Goal: Task Accomplishment & Management: Manage account settings

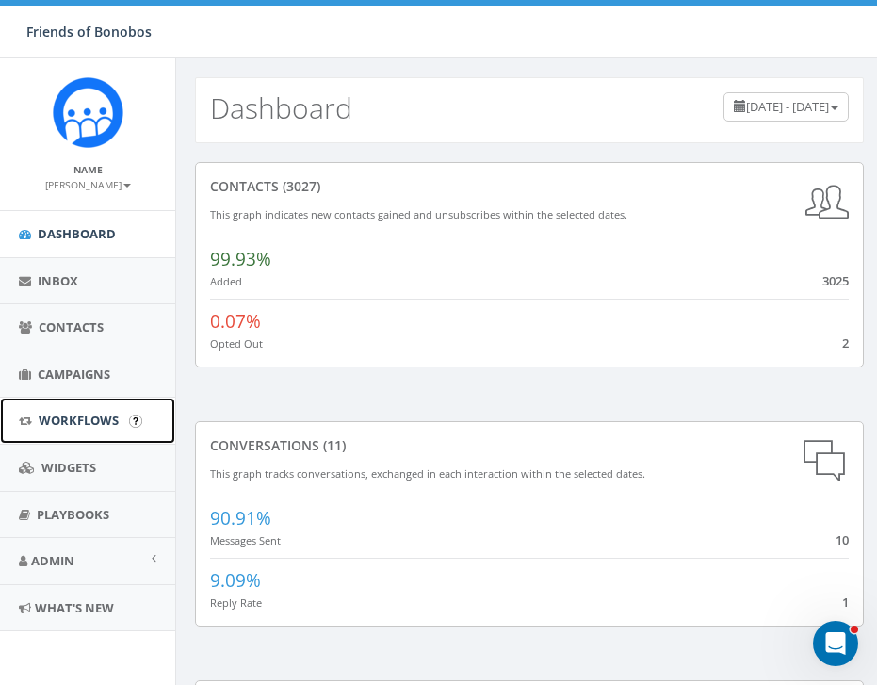
click at [104, 425] on span "Workflows" at bounding box center [79, 420] width 80 height 17
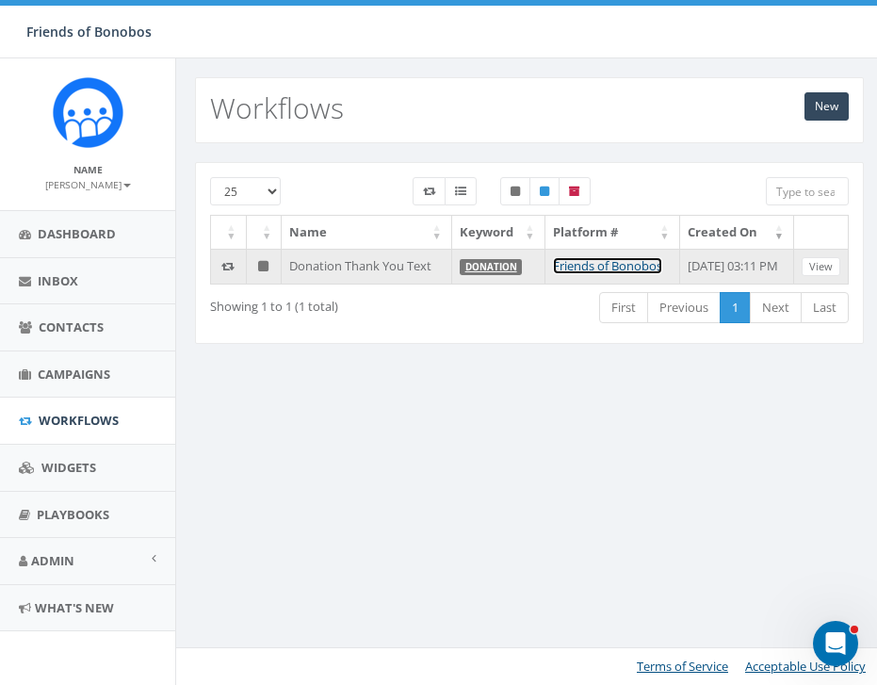
click at [582, 268] on link "Friends of Bonobos" at bounding box center [607, 265] width 109 height 17
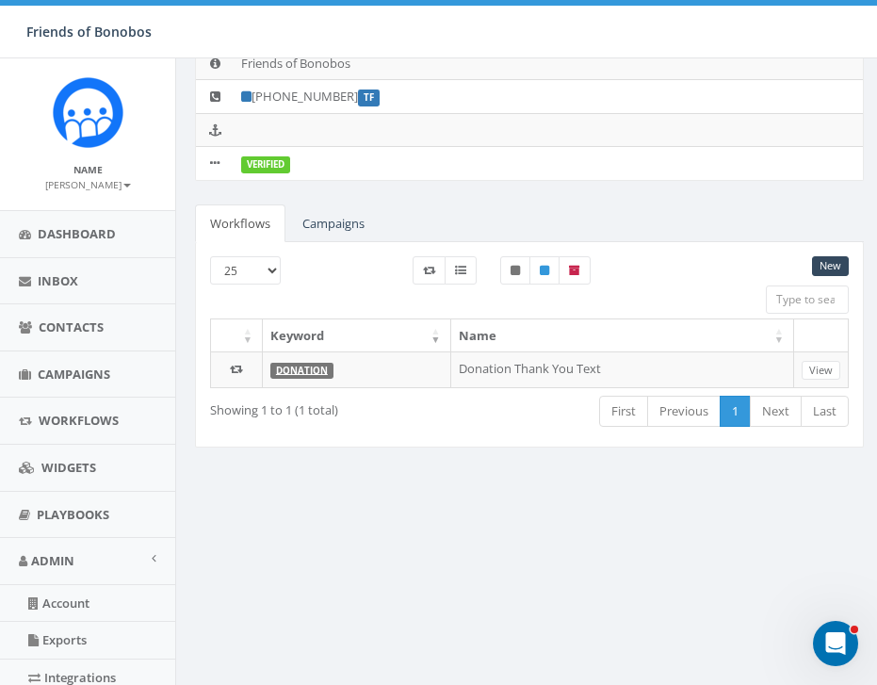
scroll to position [156, 0]
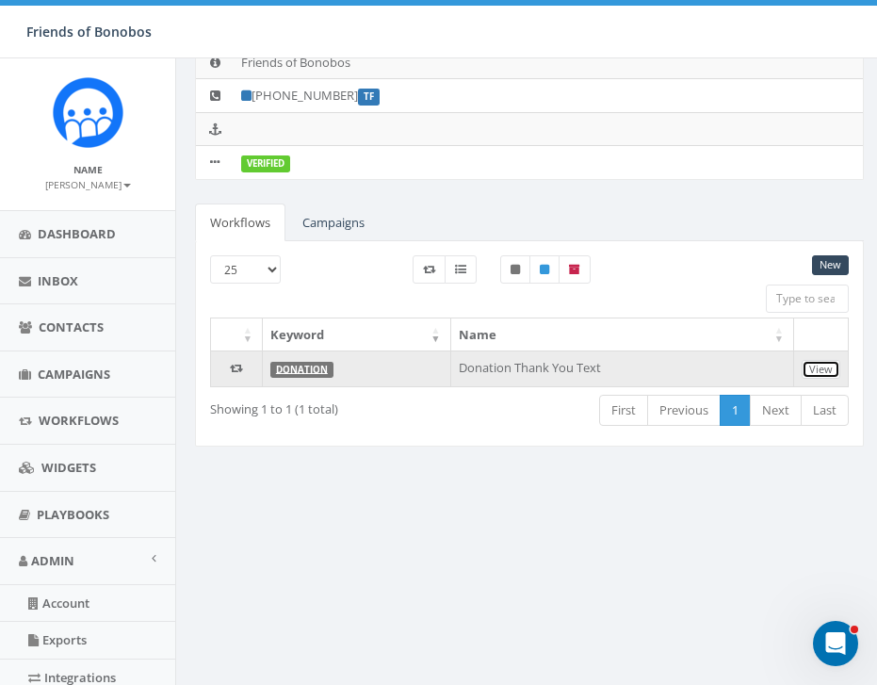
click at [821, 368] on link "View" at bounding box center [821, 370] width 39 height 20
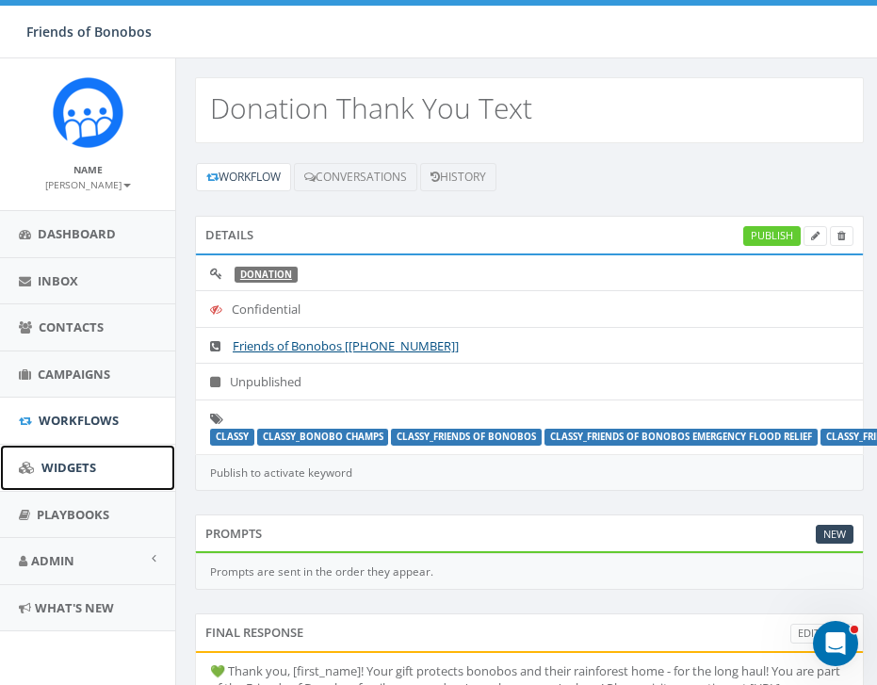
click at [96, 465] on link "Widgets" at bounding box center [87, 468] width 175 height 46
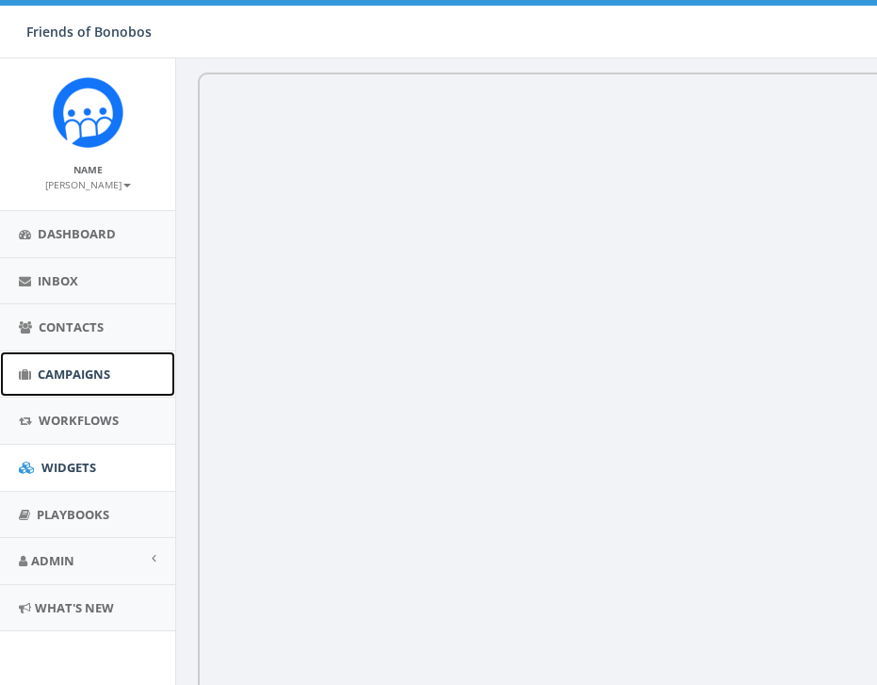
click at [78, 376] on span "Campaigns" at bounding box center [74, 373] width 73 height 17
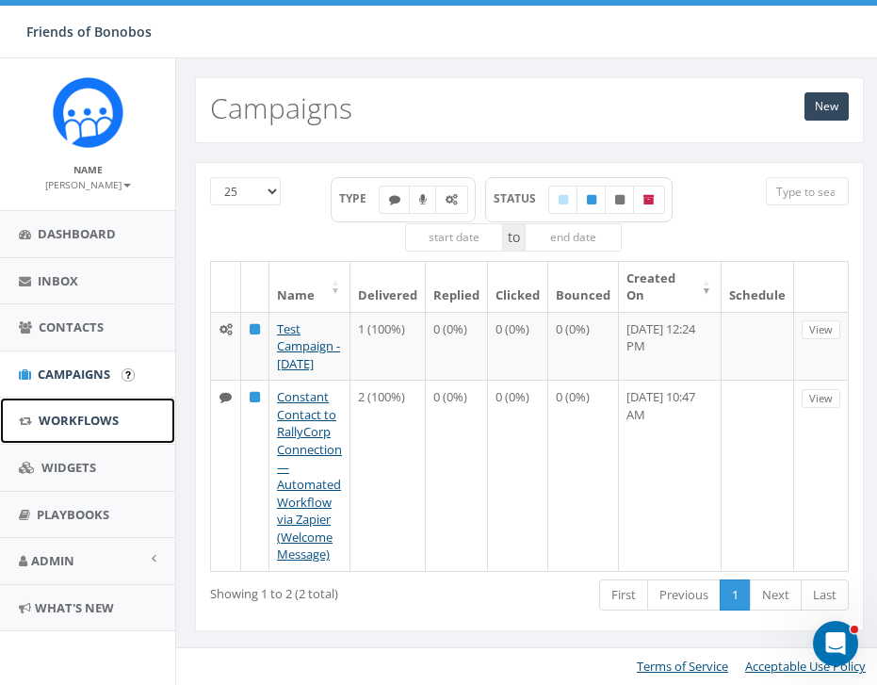
click at [73, 418] on span "Workflows" at bounding box center [79, 420] width 80 height 17
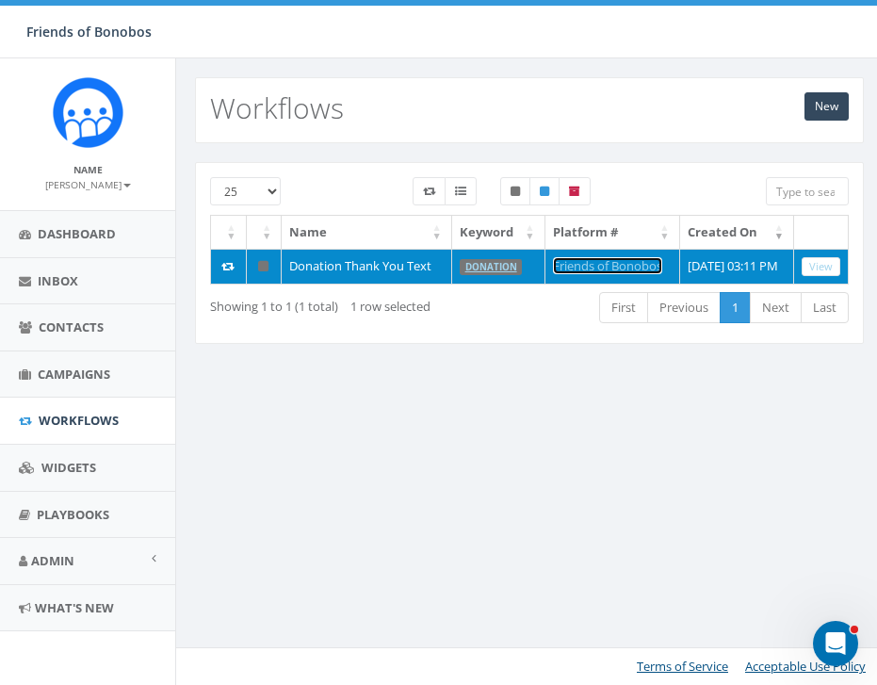
click at [593, 266] on link "Friends of Bonobos" at bounding box center [607, 265] width 109 height 17
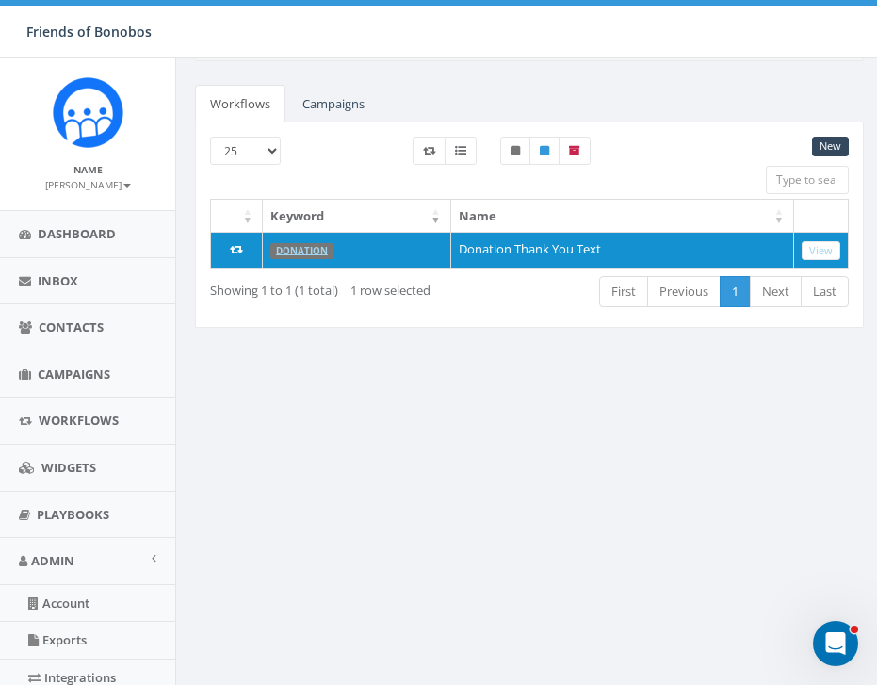
scroll to position [274, 0]
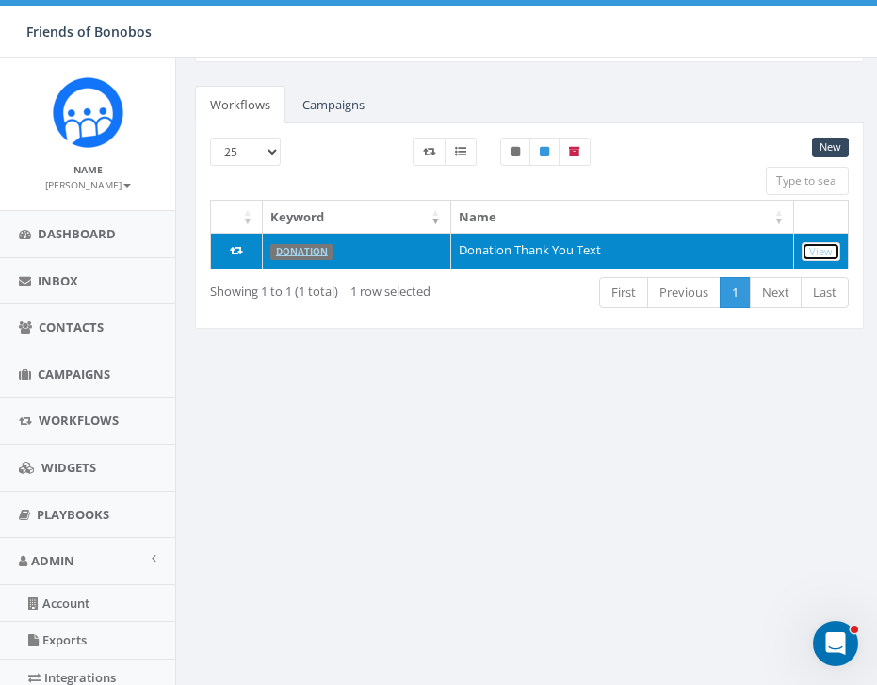
click at [816, 256] on link "View" at bounding box center [821, 252] width 39 height 20
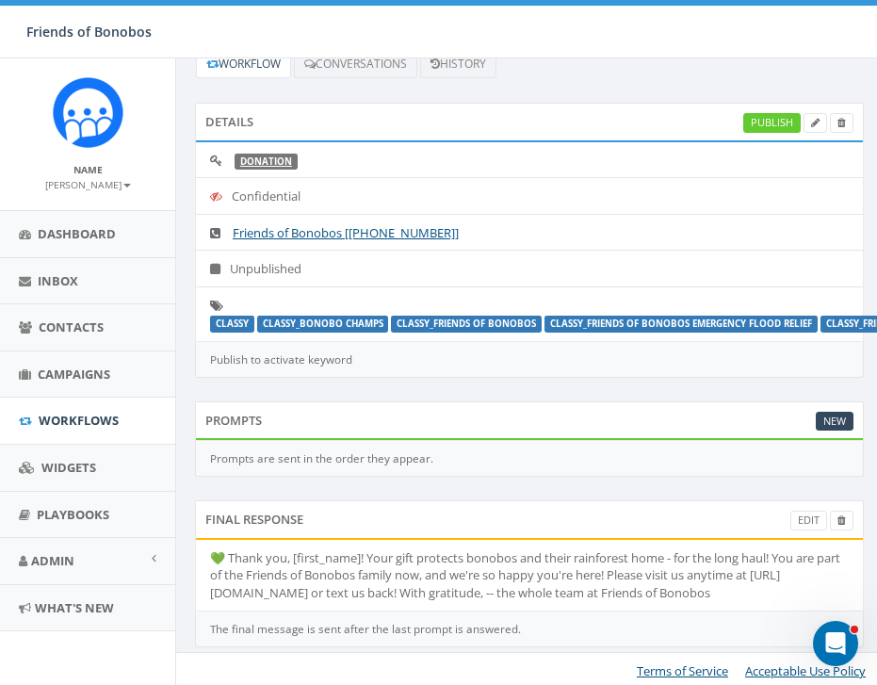
scroll to position [115, 0]
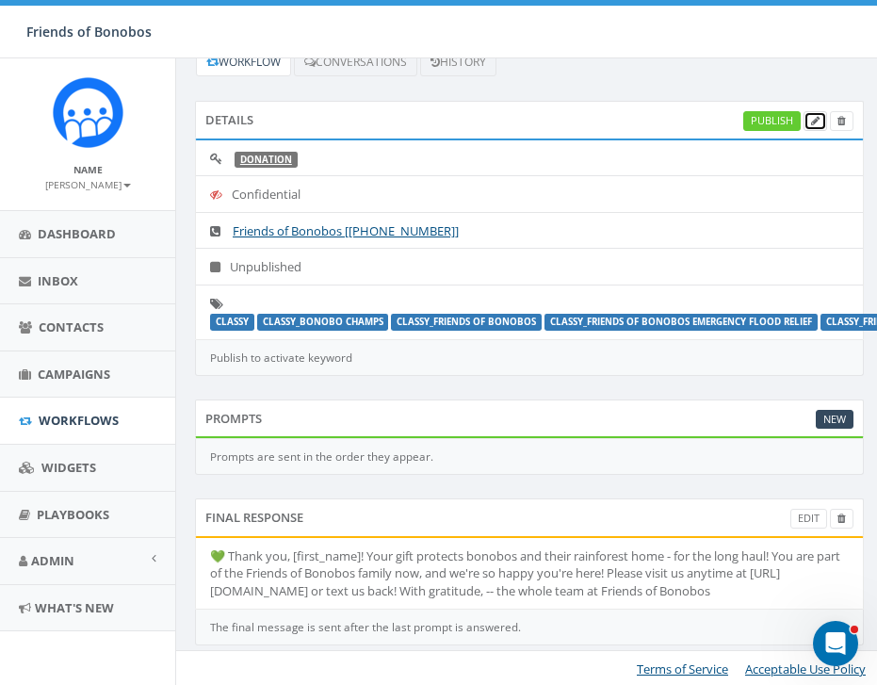
click at [813, 125] on icon at bounding box center [815, 121] width 8 height 10
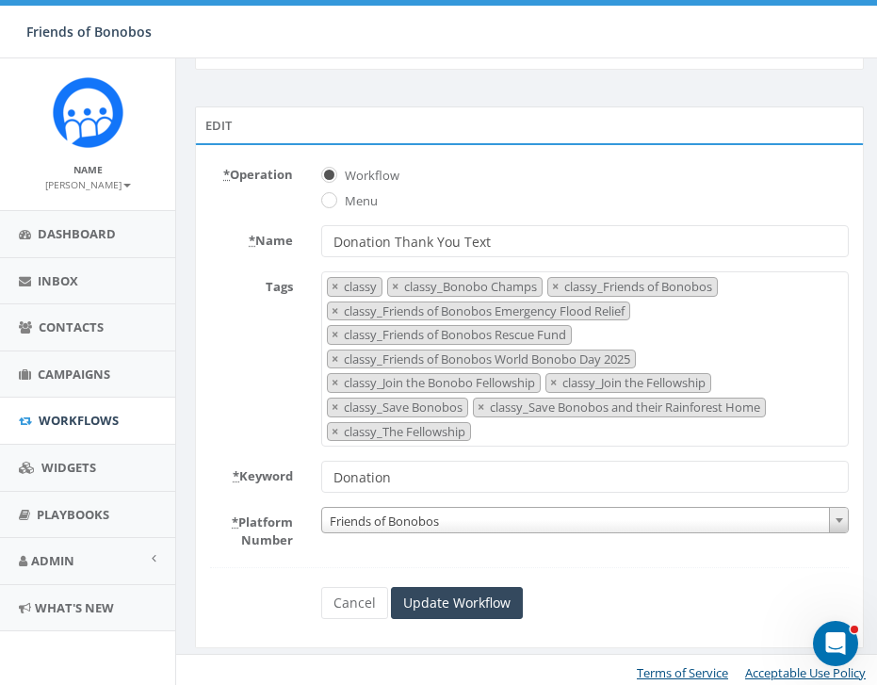
scroll to position [72, 0]
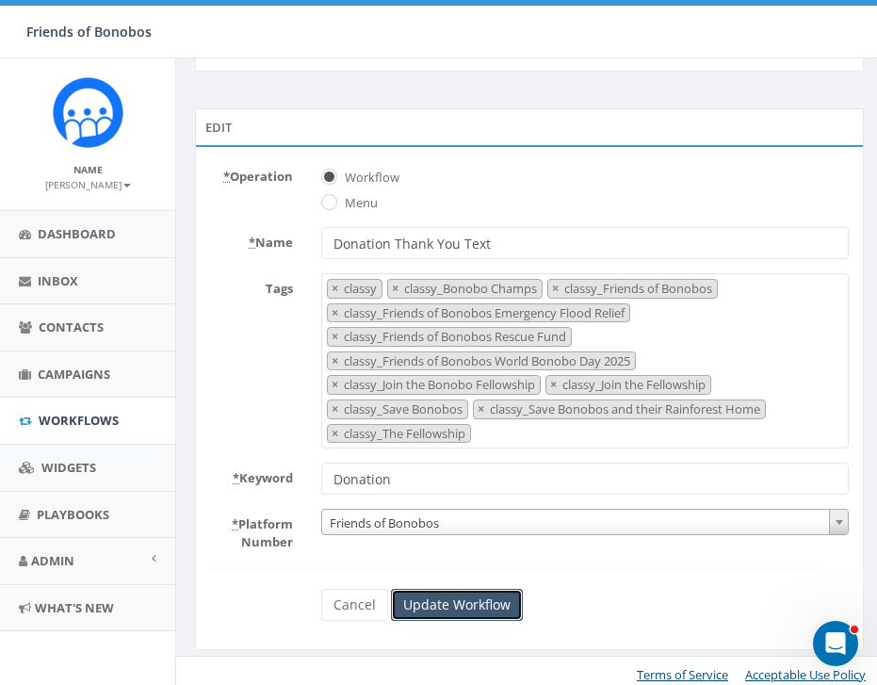
click at [446, 608] on input "Update Workflow" at bounding box center [457, 605] width 132 height 32
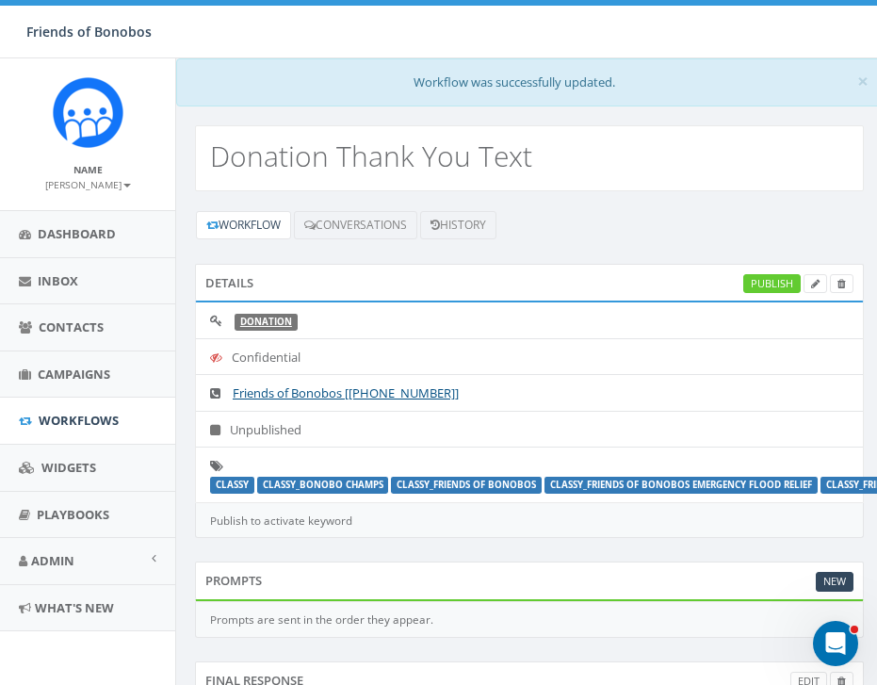
scroll to position [165, 0]
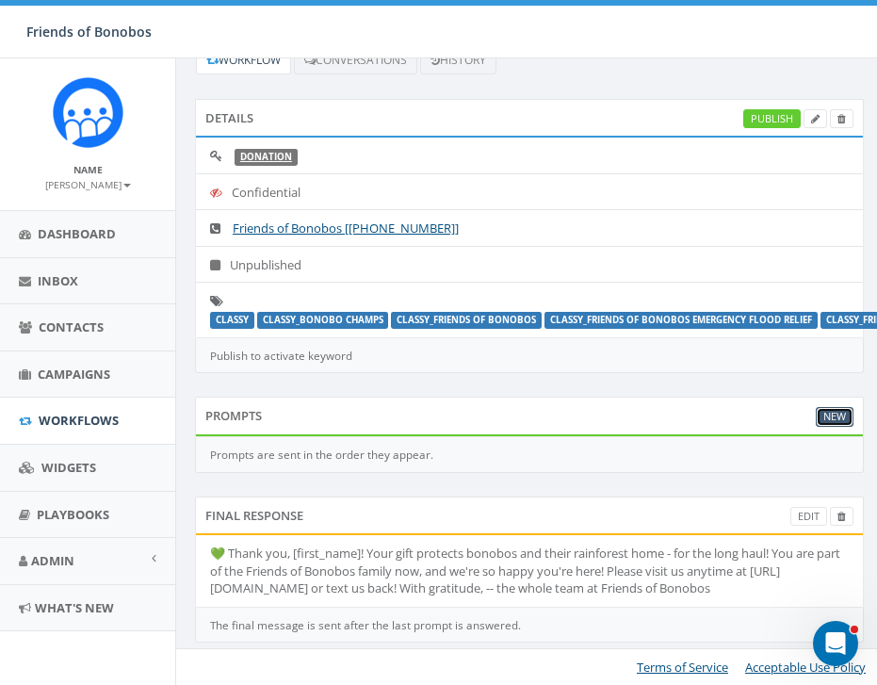
click at [826, 423] on link "New" at bounding box center [835, 417] width 38 height 20
click at [817, 122] on icon at bounding box center [815, 119] width 8 height 10
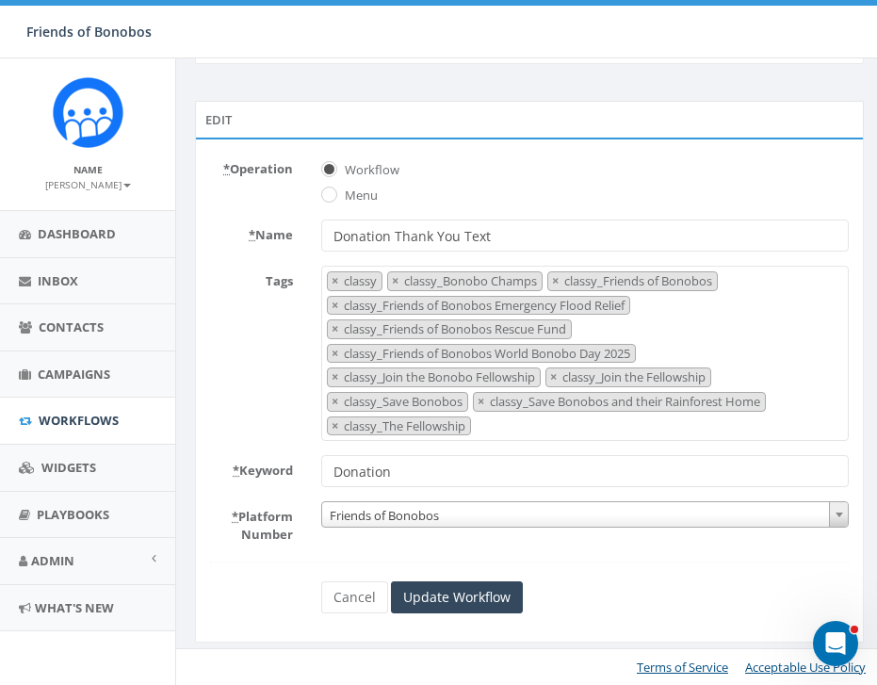
scroll to position [79, 0]
click at [354, 597] on link "Cancel" at bounding box center [354, 597] width 67 height 32
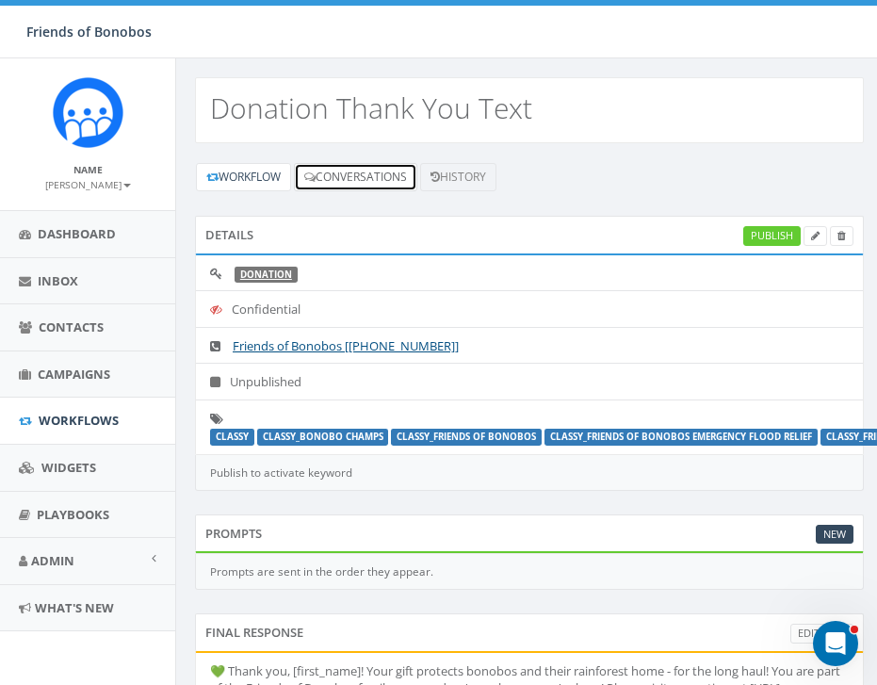
click at [352, 181] on link "Conversations" at bounding box center [355, 177] width 123 height 28
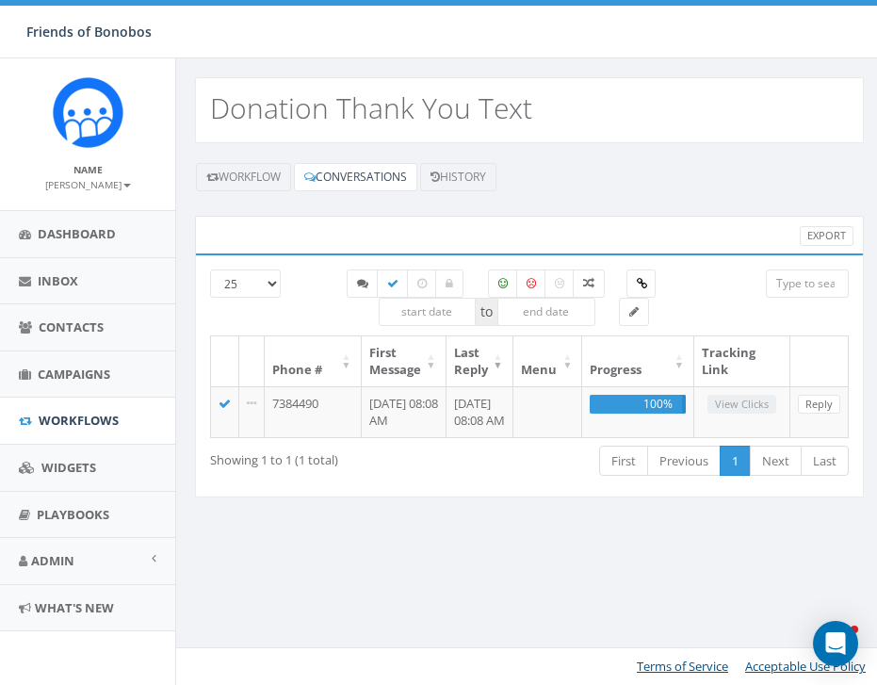
click at [448, 176] on link "History" at bounding box center [458, 177] width 76 height 28
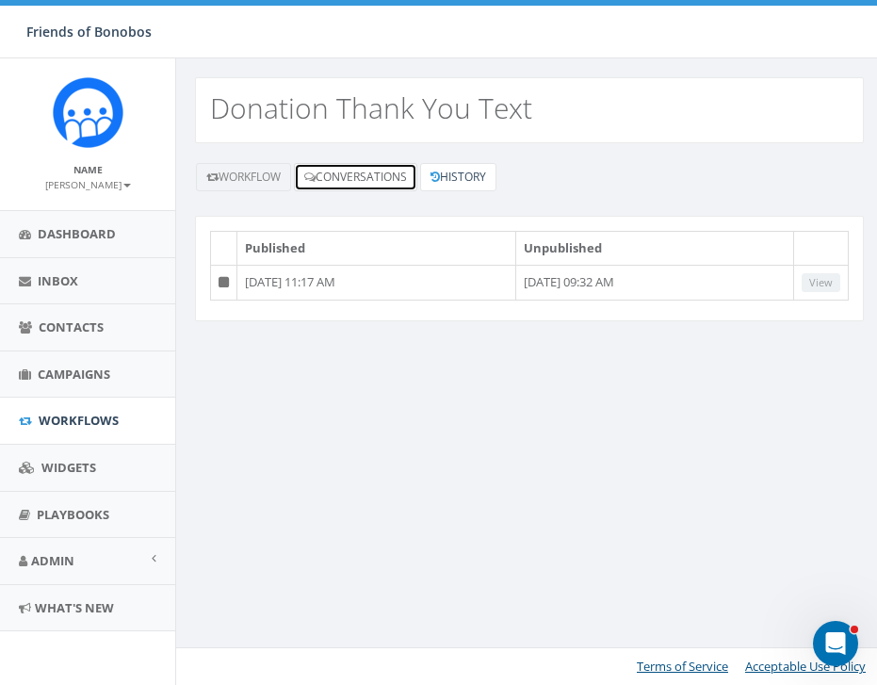
click at [335, 183] on link "Conversations" at bounding box center [355, 177] width 123 height 28
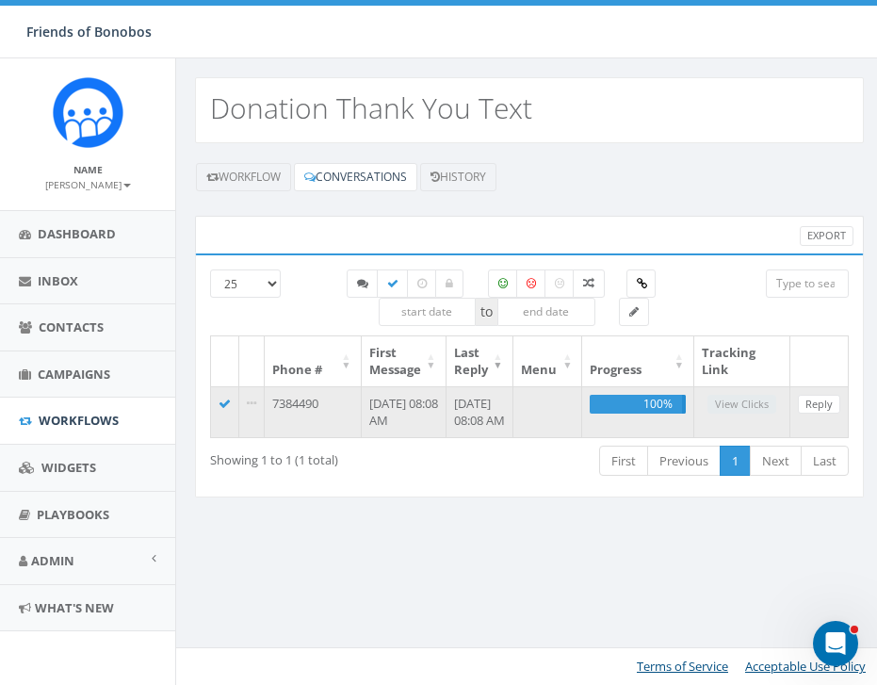
click at [312, 409] on td "7384490" at bounding box center [313, 411] width 97 height 51
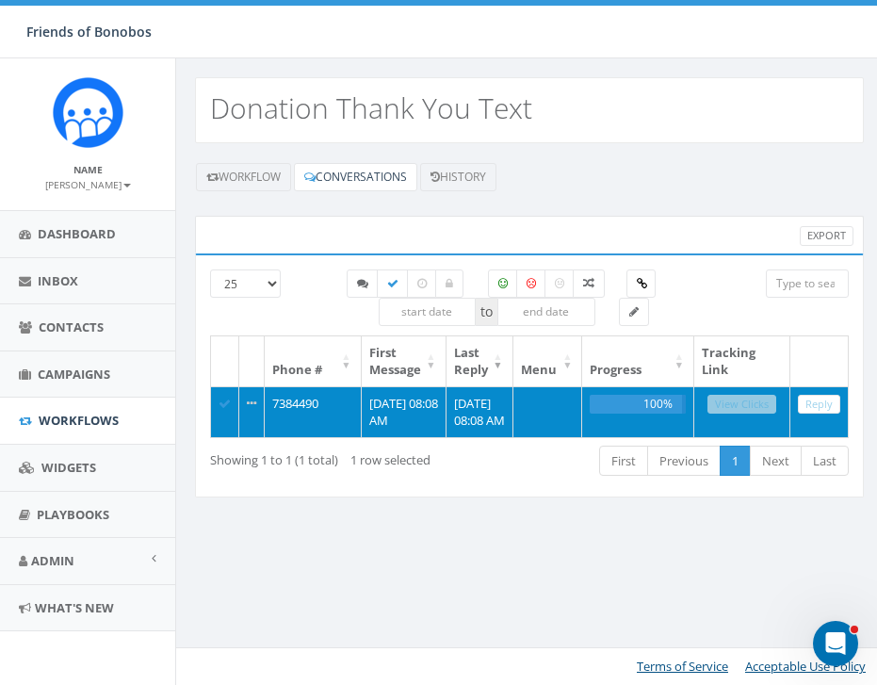
click at [795, 430] on td "Reply" at bounding box center [819, 411] width 58 height 51
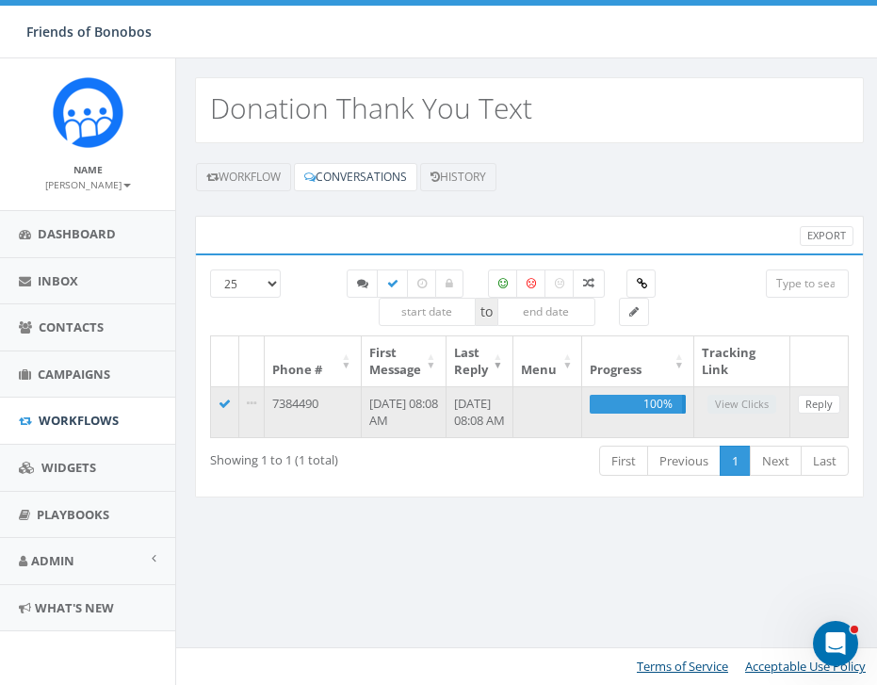
click at [397, 413] on td "[DATE] 08:08 AM" at bounding box center [404, 411] width 85 height 51
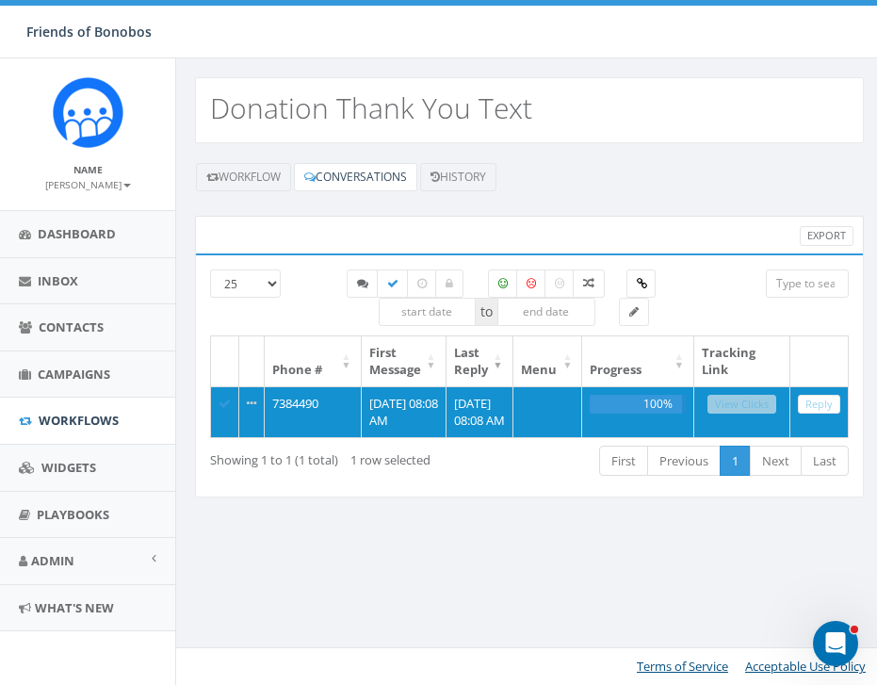
click at [451, 584] on div "Donation Thank You Text Workflow Conversations History Export 25 50 100 to Phon…" at bounding box center [528, 371] width 707 height 626
click at [468, 170] on link "History" at bounding box center [458, 177] width 76 height 28
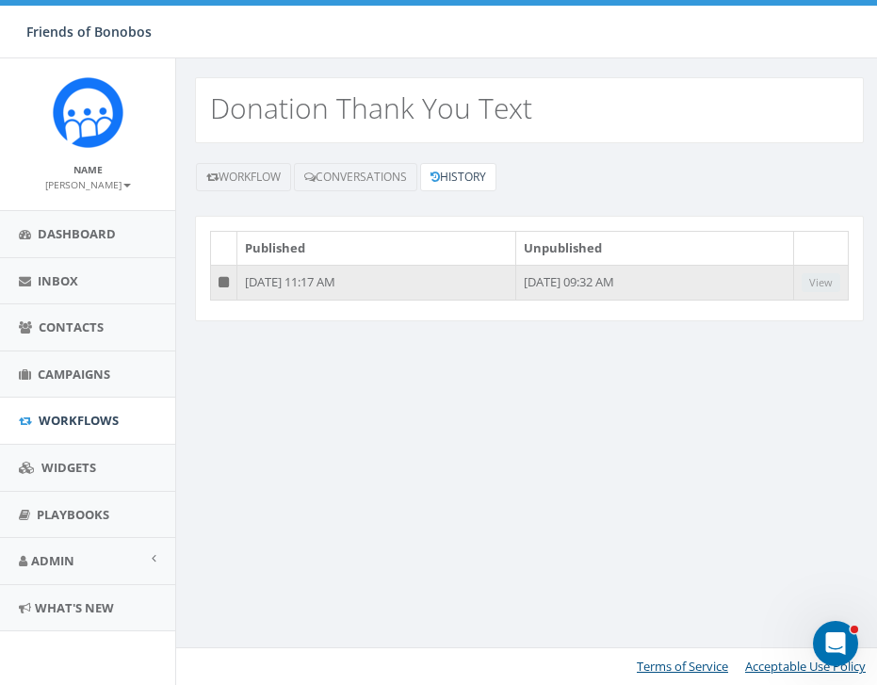
click at [820, 280] on td "View" at bounding box center [821, 283] width 55 height 36
click at [815, 290] on td "View" at bounding box center [821, 283] width 55 height 36
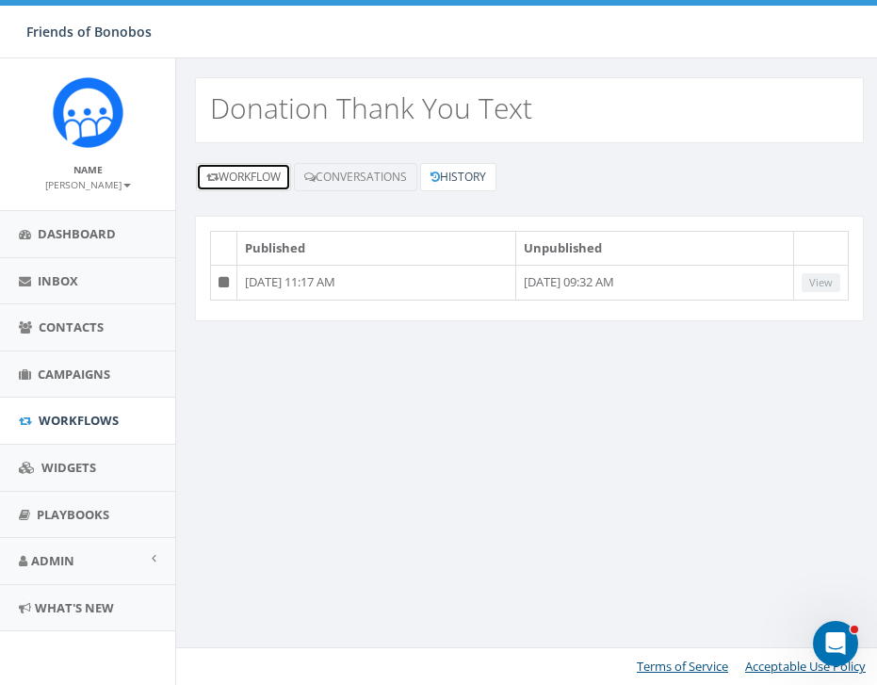
click at [236, 185] on link "Workflow" at bounding box center [243, 177] width 95 height 28
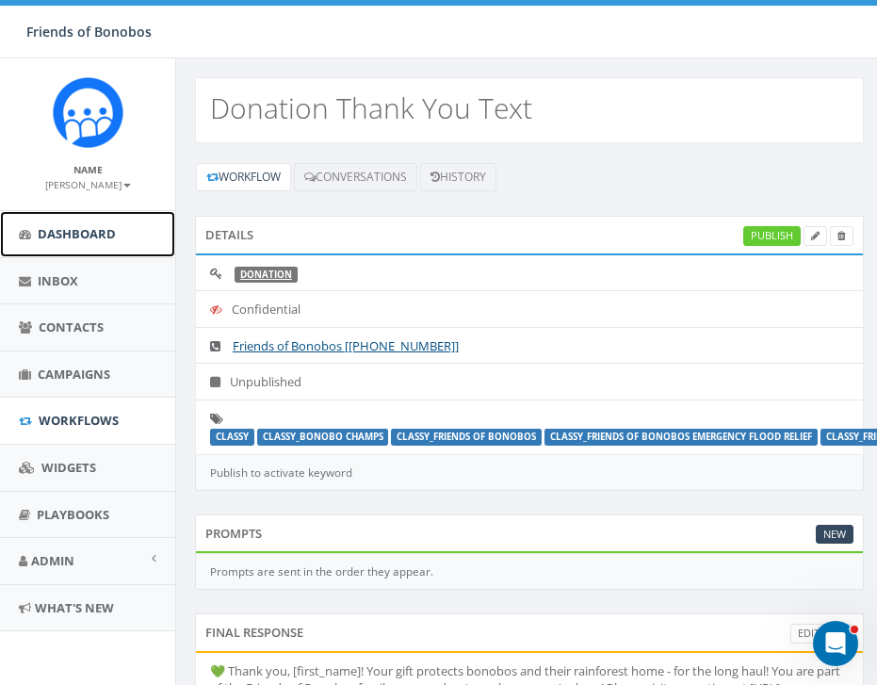
click at [83, 225] on span "Dashboard" at bounding box center [77, 233] width 78 height 17
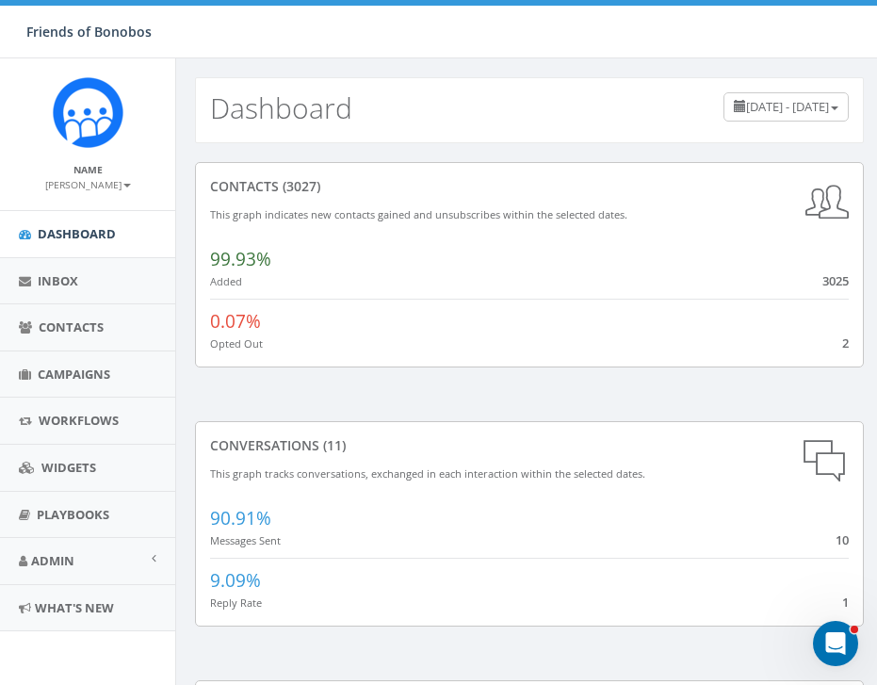
scroll to position [7, 0]
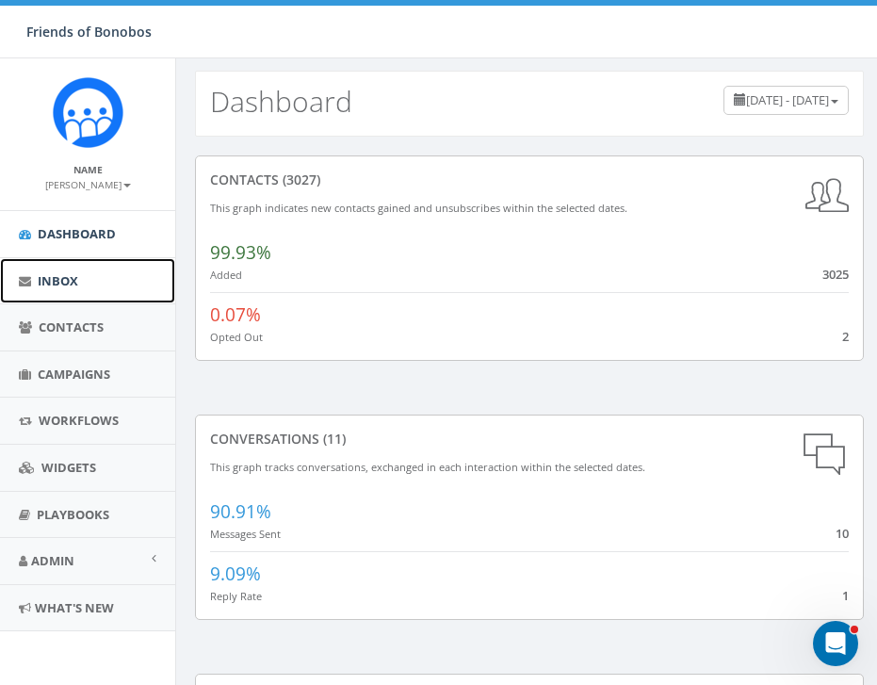
click at [82, 284] on link "Inbox" at bounding box center [87, 281] width 175 height 46
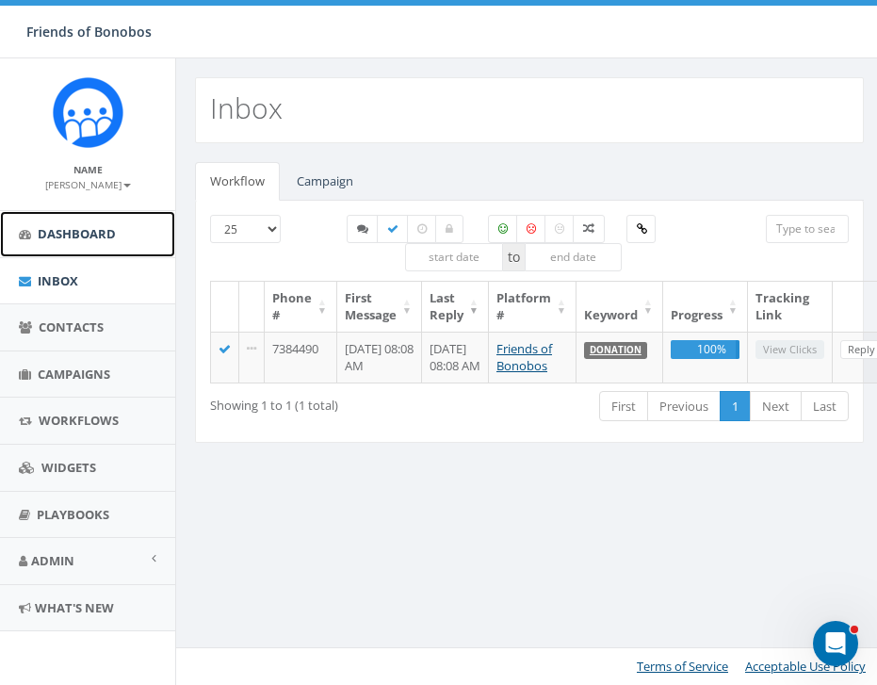
click at [64, 246] on link "Dashboard" at bounding box center [87, 234] width 175 height 46
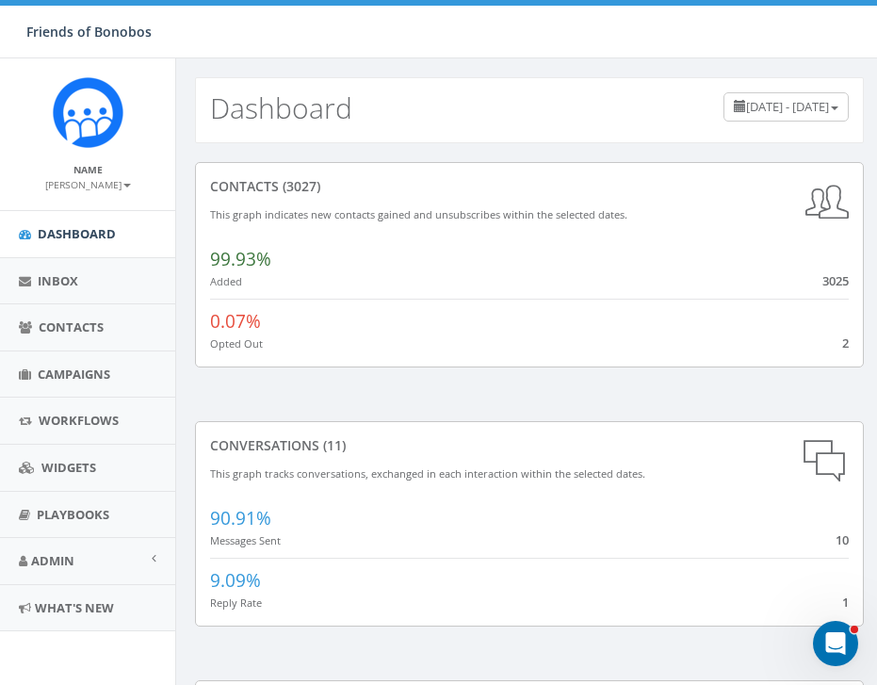
click at [832, 344] on div "0.07% Opted Out 2" at bounding box center [529, 326] width 639 height 54
click at [225, 318] on span "0.07%" at bounding box center [235, 321] width 51 height 24
click at [219, 366] on div "contacts (3027) This graph indicates new contacts gained and unsubscribes withi…" at bounding box center [529, 279] width 669 height 235
click at [66, 382] on link "Campaigns" at bounding box center [87, 374] width 175 height 46
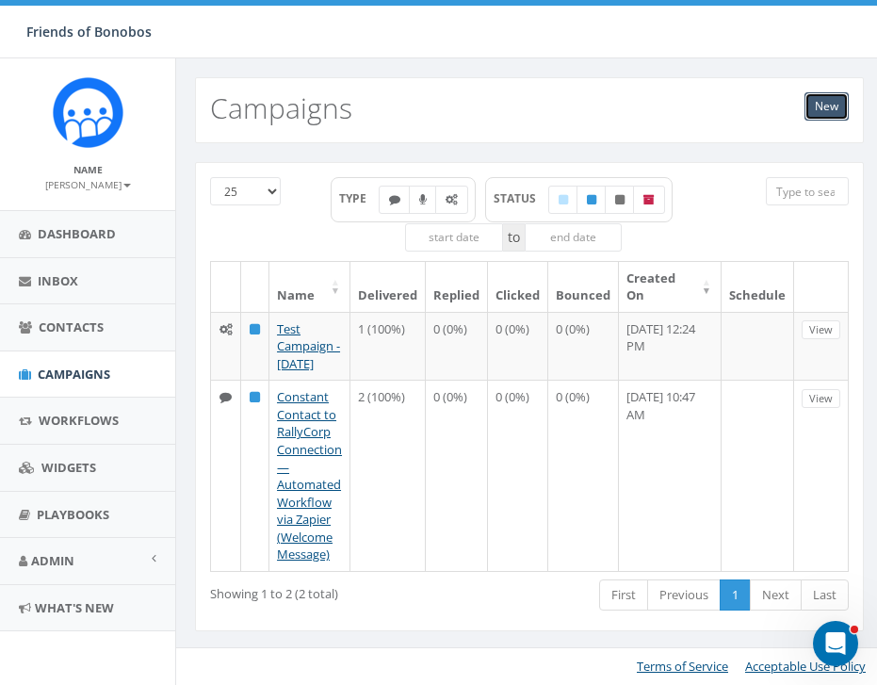
click at [816, 106] on link "New" at bounding box center [826, 106] width 44 height 28
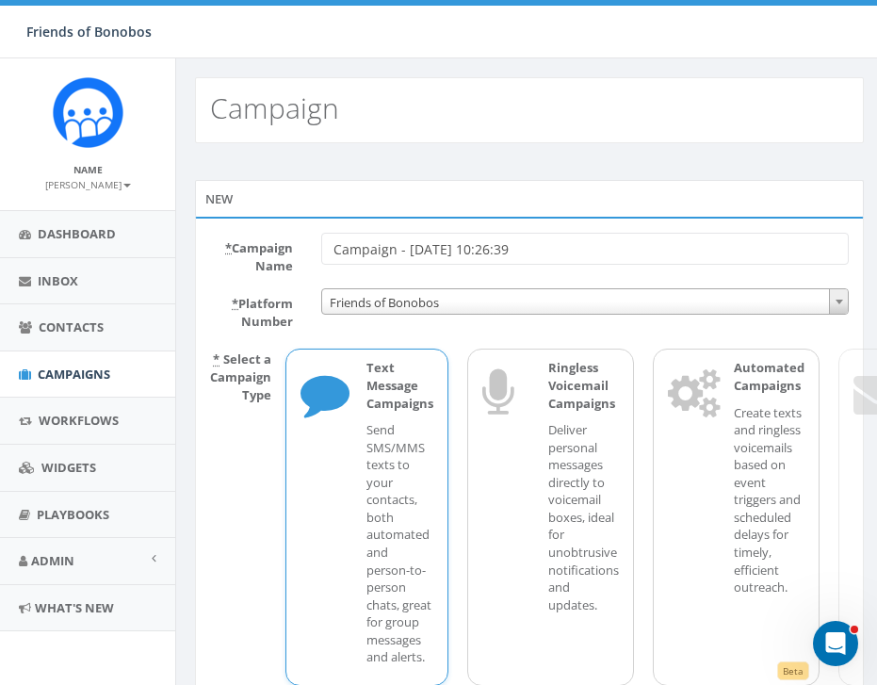
scroll to position [143, 0]
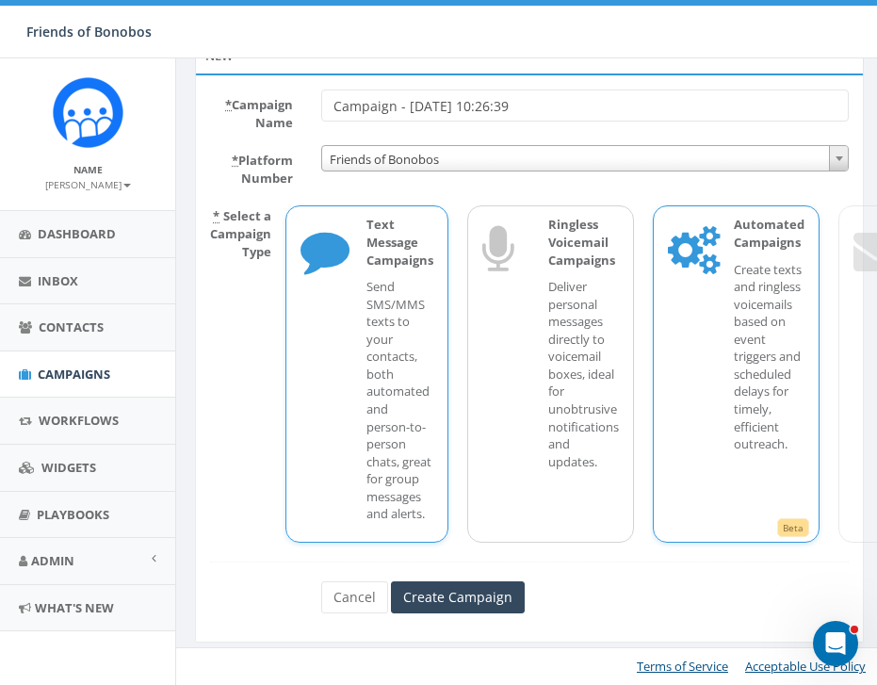
click at [782, 298] on p "Create texts and ringless voicemails based on event triggers and scheduled dela…" at bounding box center [769, 357] width 71 height 192
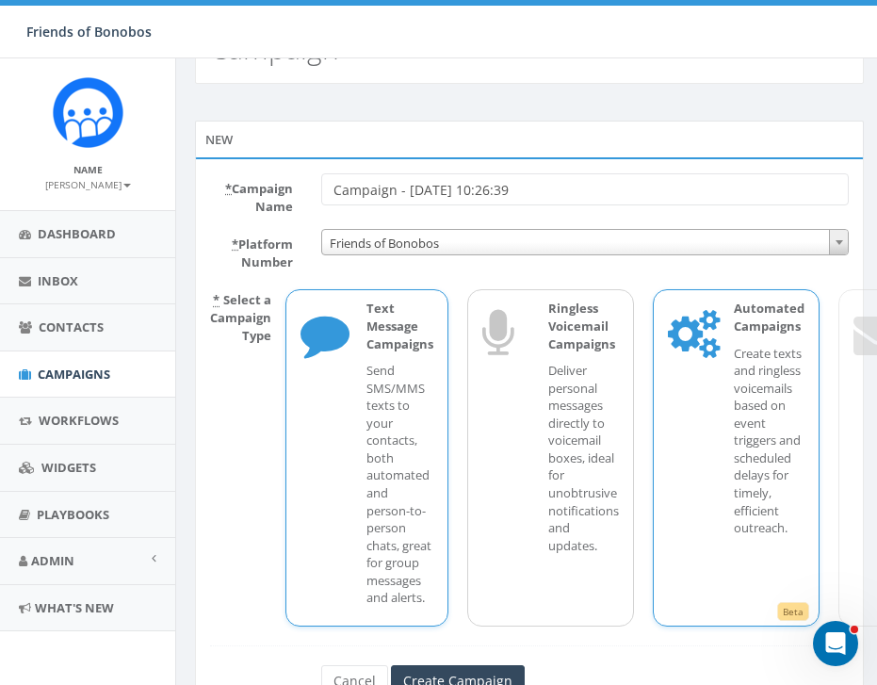
scroll to position [61, 0]
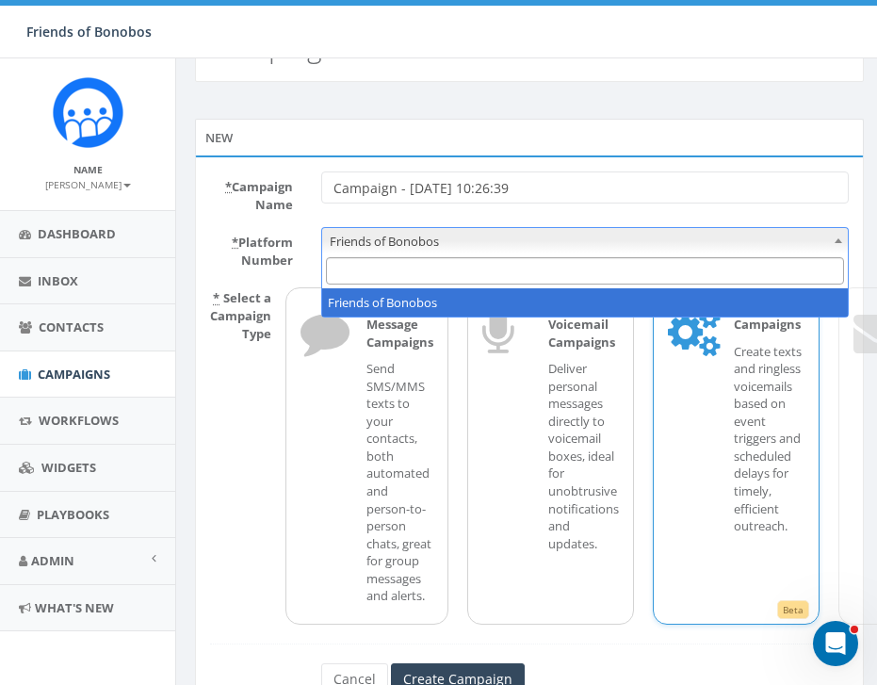
click at [453, 251] on span "Friends of Bonobos" at bounding box center [585, 241] width 526 height 26
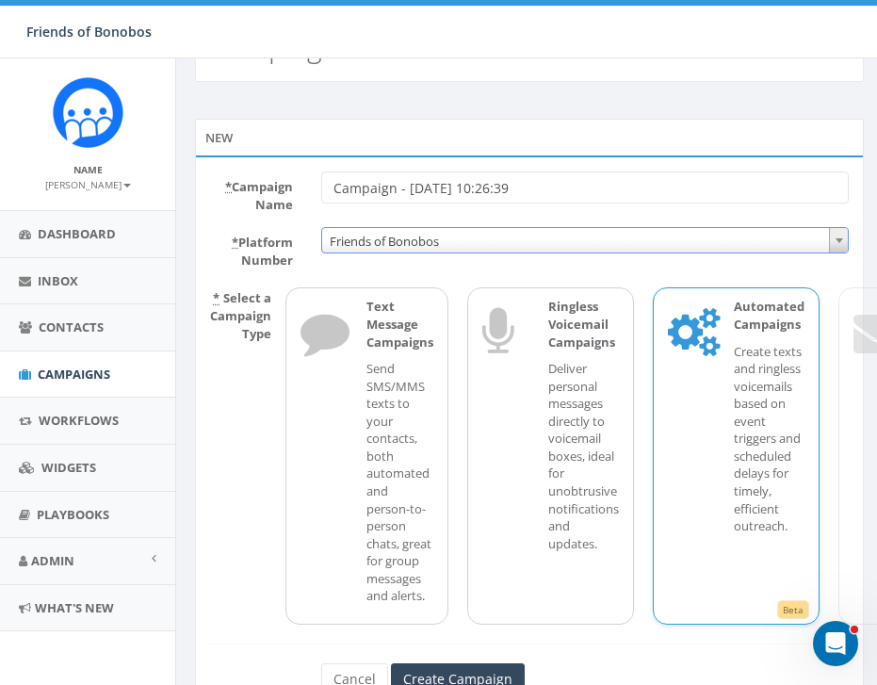
click at [452, 244] on span "Friends of Bonobos" at bounding box center [585, 241] width 526 height 26
click at [452, 245] on span "Friends of Bonobos" at bounding box center [585, 241] width 526 height 26
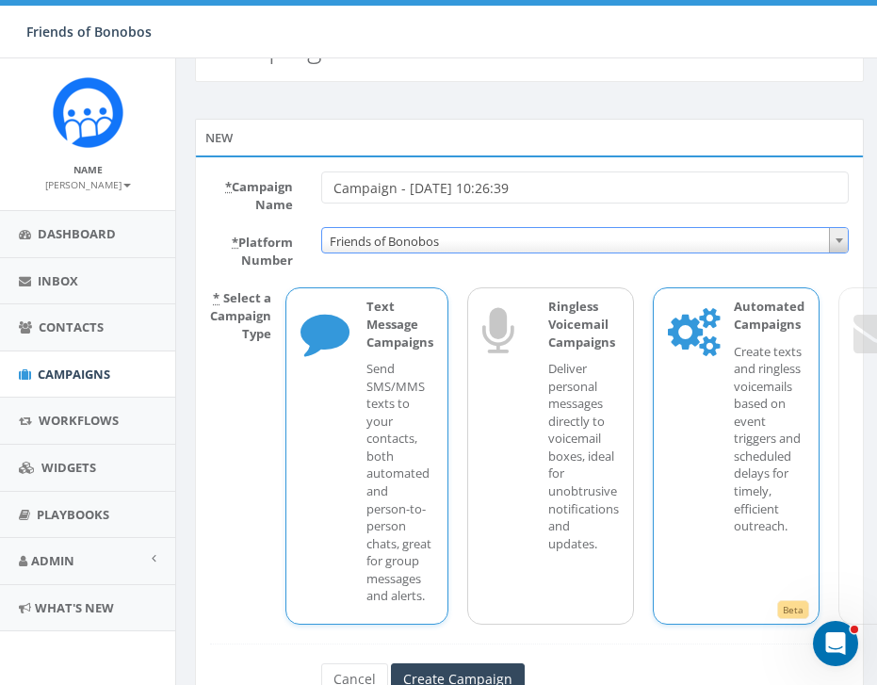
scroll to position [143, 0]
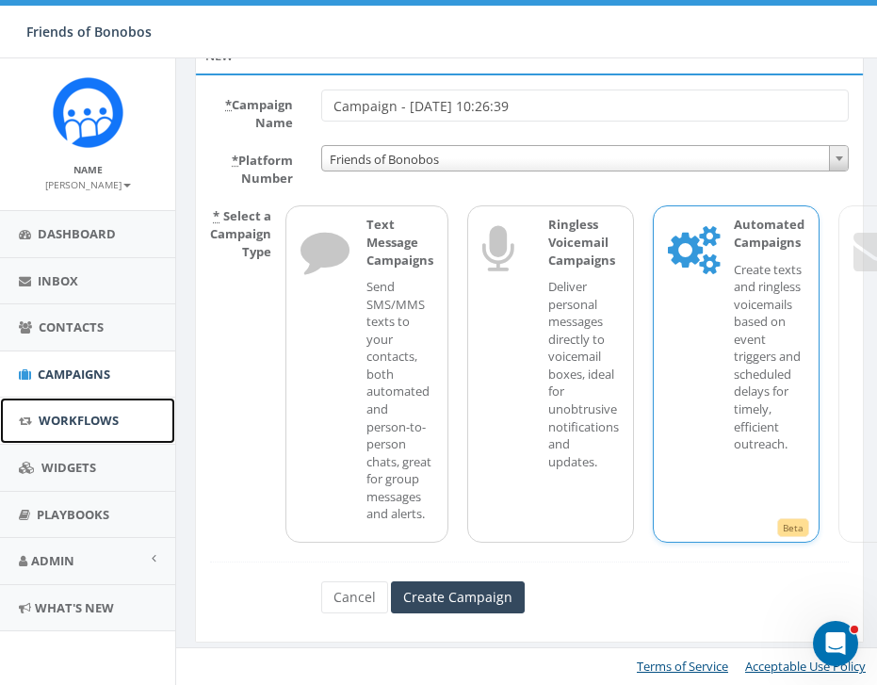
click at [84, 412] on span "Workflows" at bounding box center [79, 420] width 80 height 17
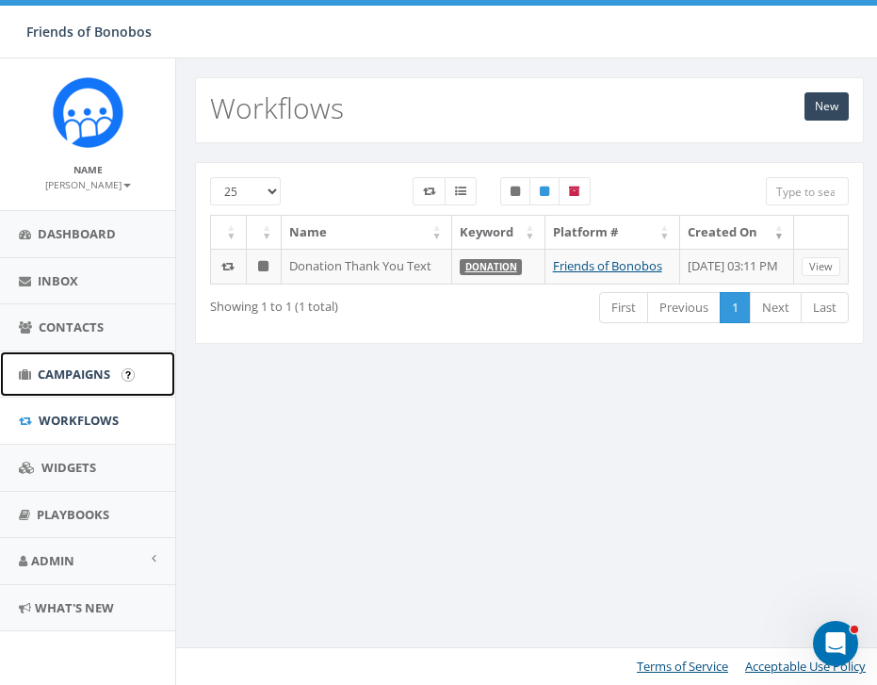
click at [90, 378] on span "Campaigns" at bounding box center [74, 373] width 73 height 17
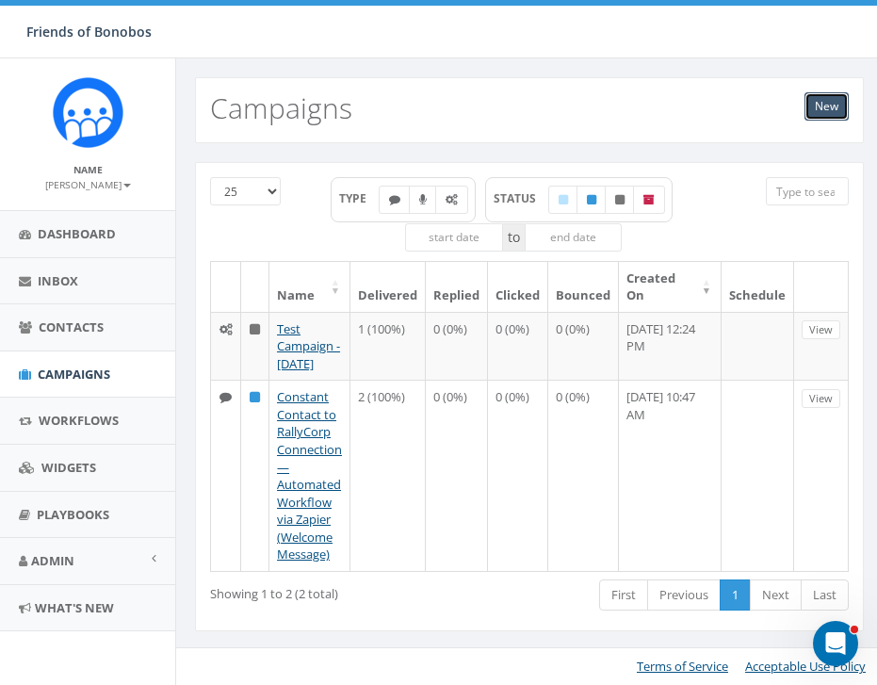
click at [831, 111] on link "New" at bounding box center [826, 106] width 44 height 28
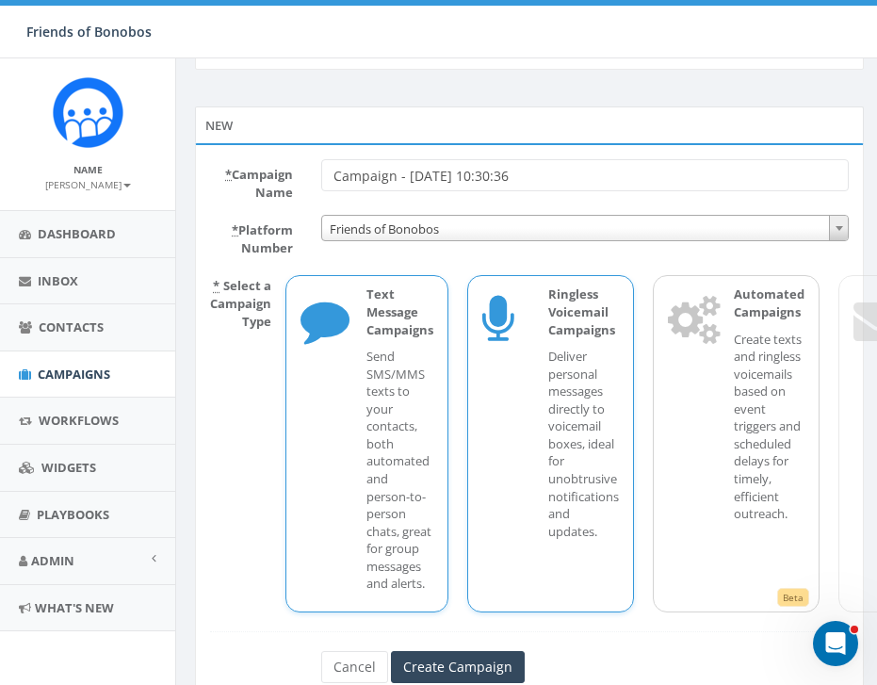
scroll to position [73, 0]
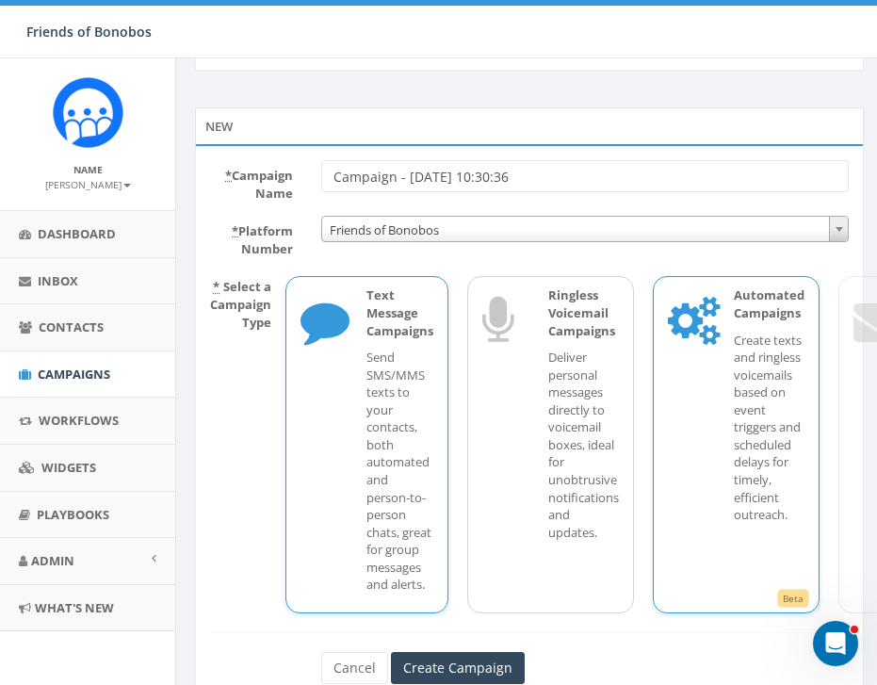
click at [728, 462] on div "Automated Campaigns Create texts and ringless voicemails based on event trigger…" at bounding box center [759, 444] width 89 height 316
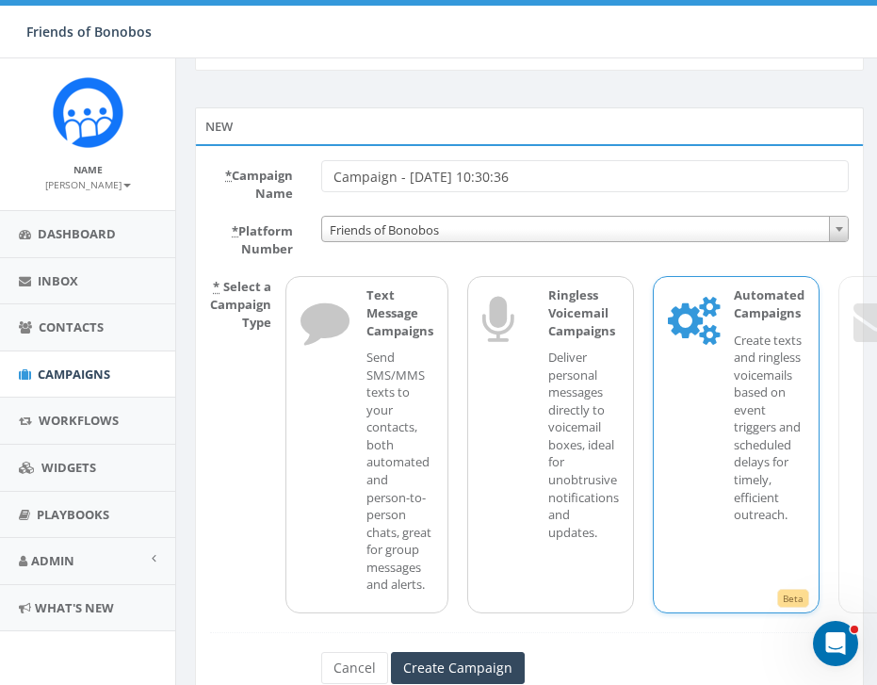
scroll to position [143, 0]
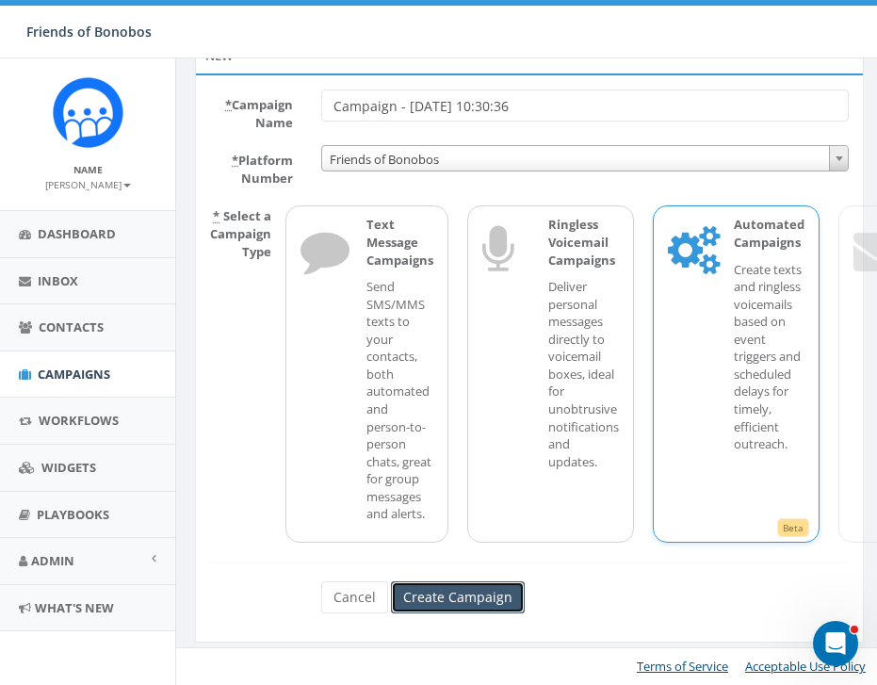
click at [483, 594] on input "Create Campaign" at bounding box center [458, 597] width 134 height 32
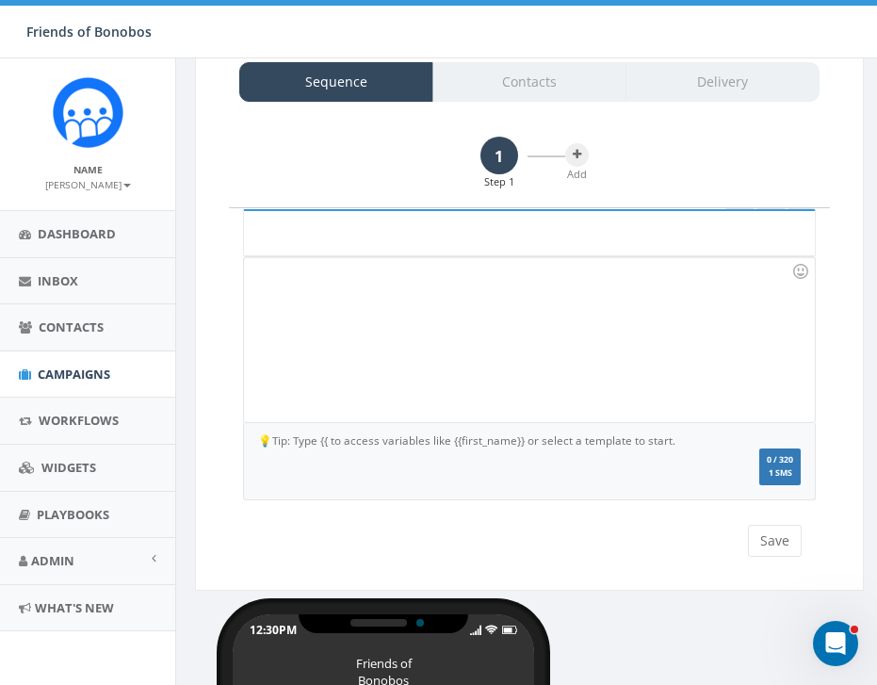
scroll to position [150, 0]
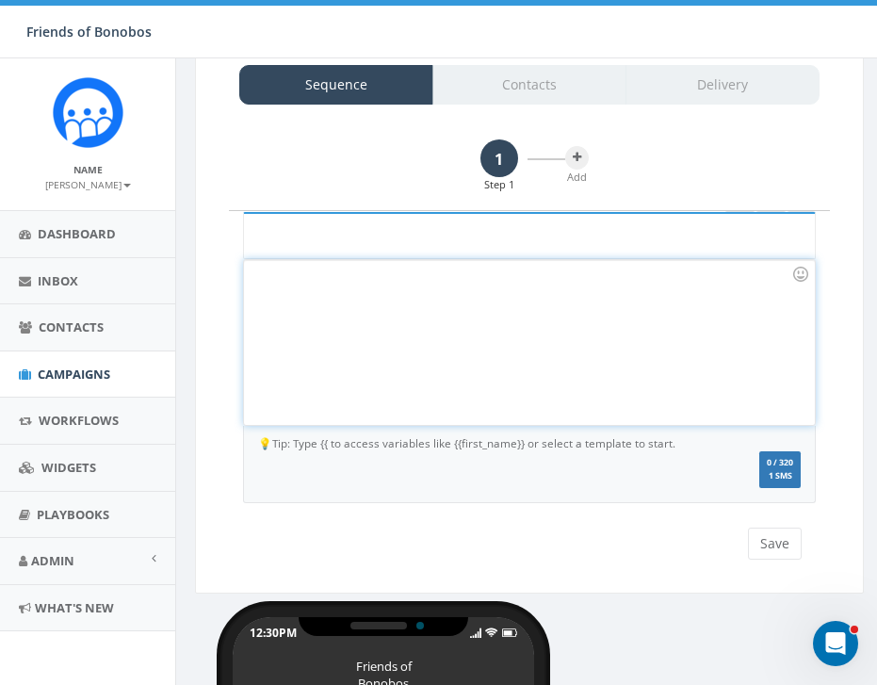
click at [576, 366] on div at bounding box center [529, 342] width 570 height 165
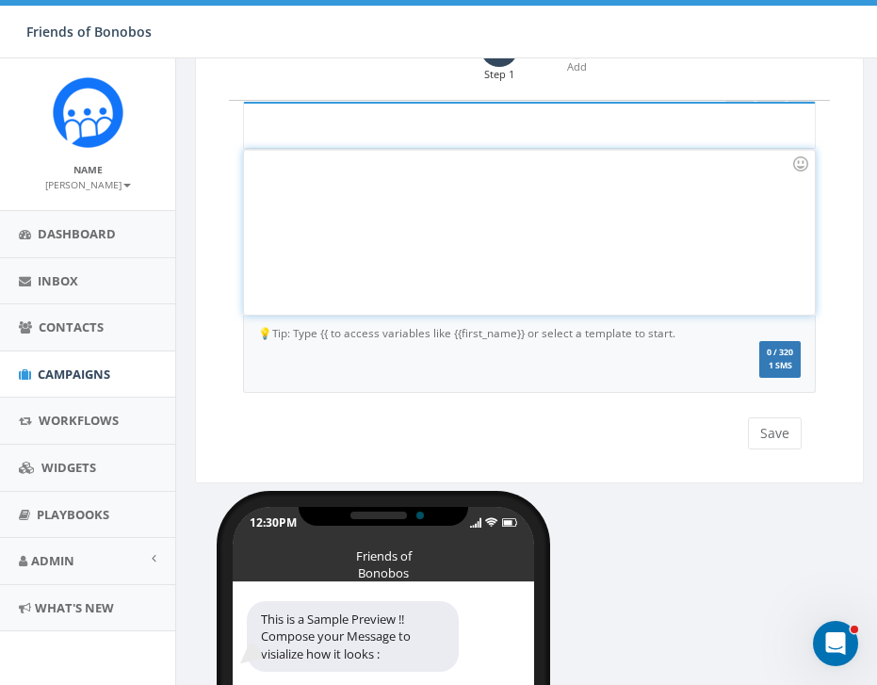
scroll to position [0, 0]
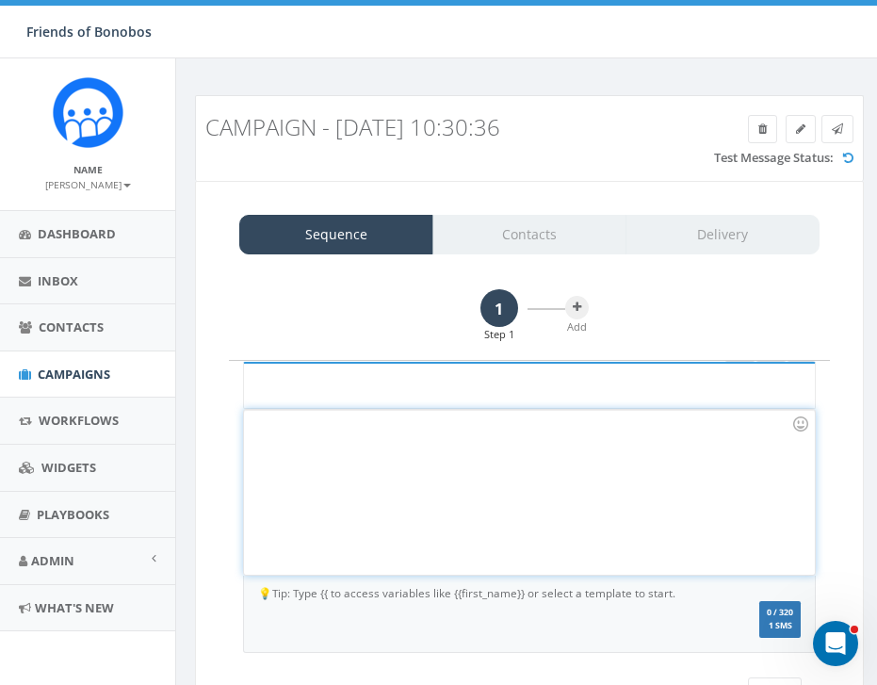
click at [526, 228] on div "Sequence Contacts Delivery" at bounding box center [529, 235] width 580 height 40
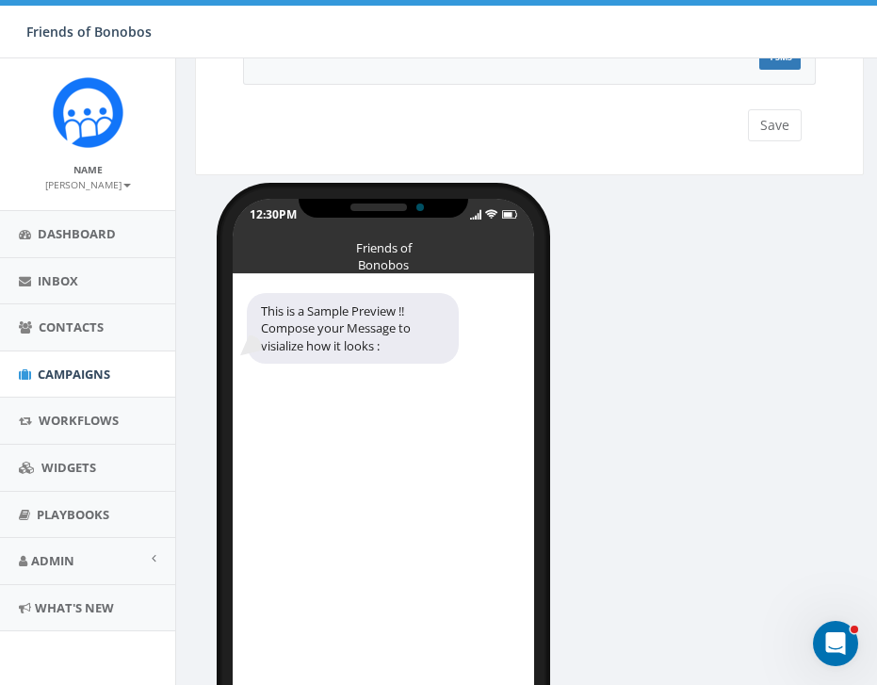
scroll to position [261, 0]
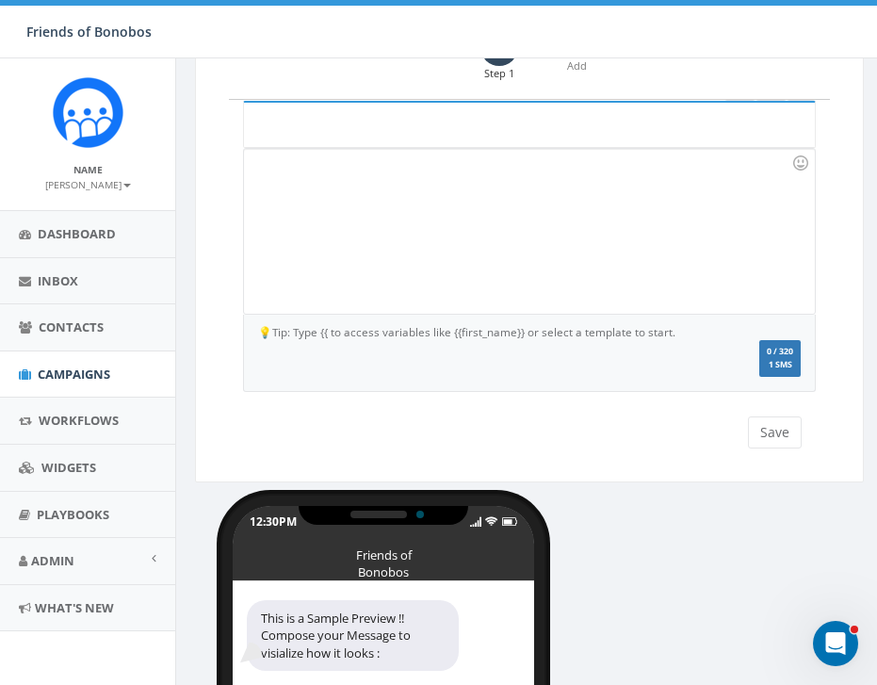
click at [318, 241] on div at bounding box center [529, 231] width 570 height 165
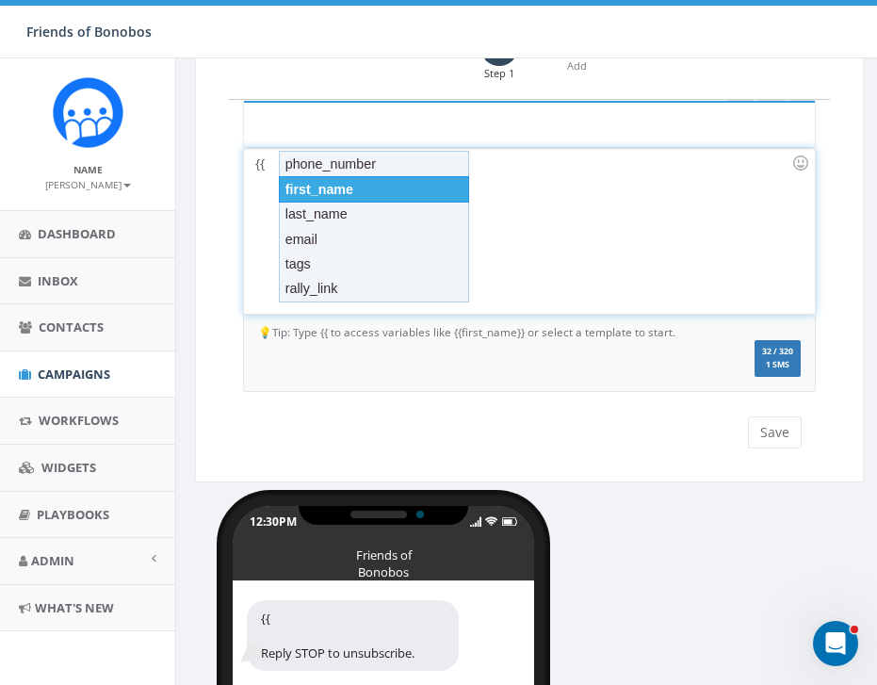
click at [384, 185] on div "first_name" at bounding box center [374, 189] width 190 height 26
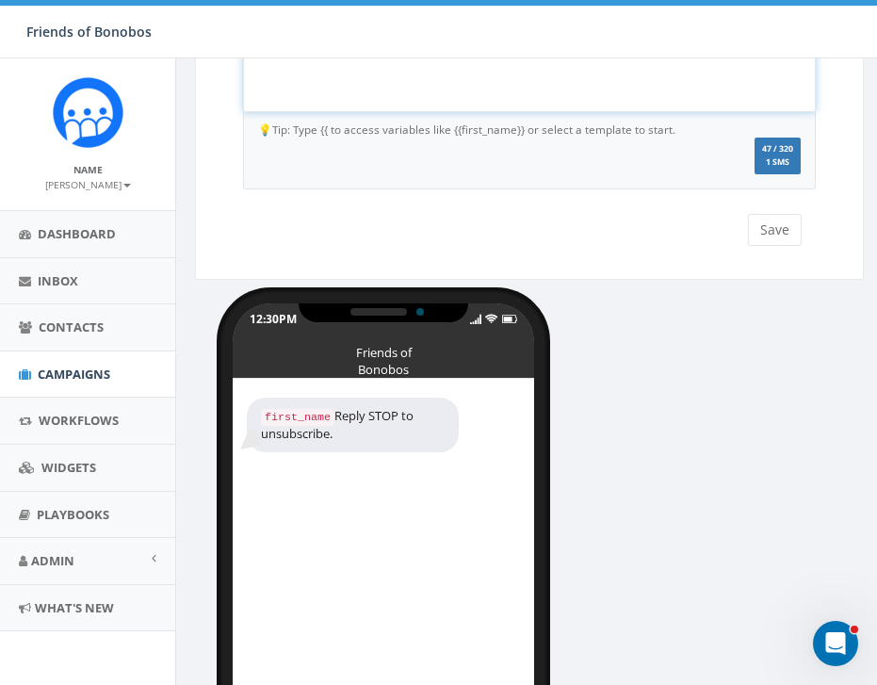
scroll to position [0, 0]
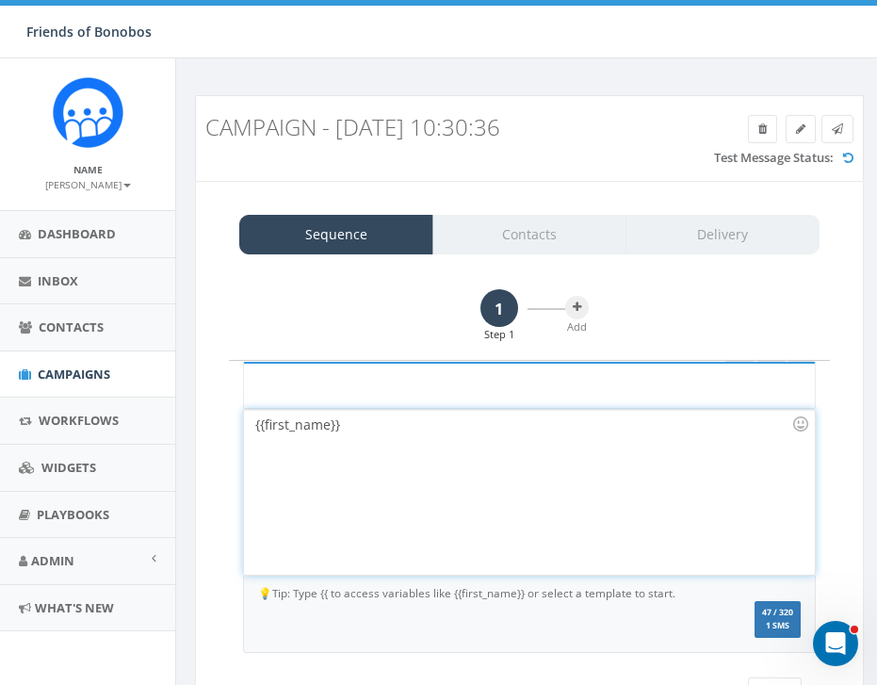
click at [762, 135] on h3 "Campaign - 08/27/2025, 10:30:36" at bounding box center [529, 127] width 648 height 24
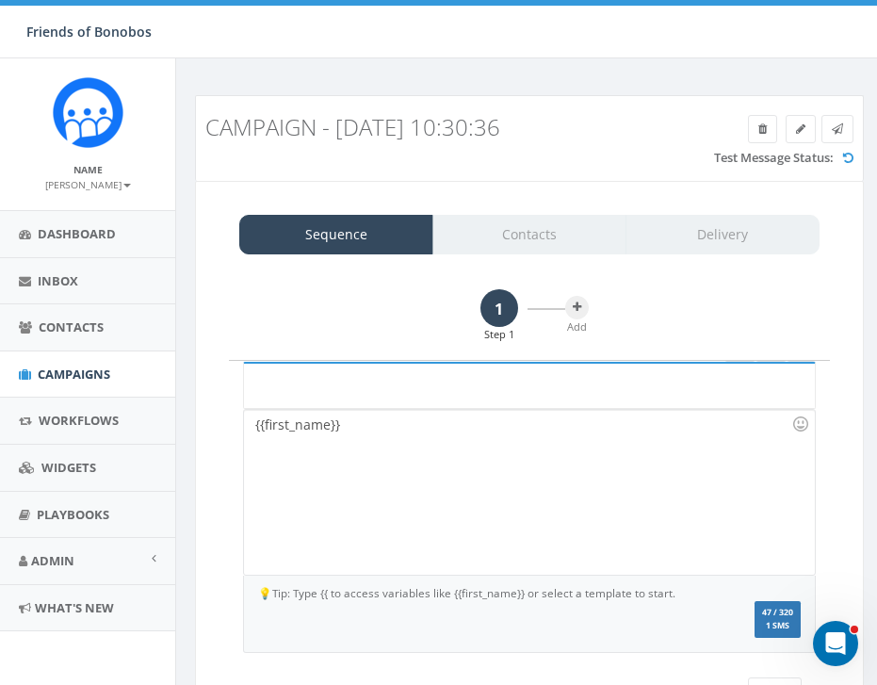
click at [752, 134] on h3 "Campaign - 08/27/2025, 10:30:36" at bounding box center [529, 127] width 648 height 24
click at [756, 131] on h3 "Campaign - 08/27/2025, 10:30:36" at bounding box center [529, 127] width 648 height 24
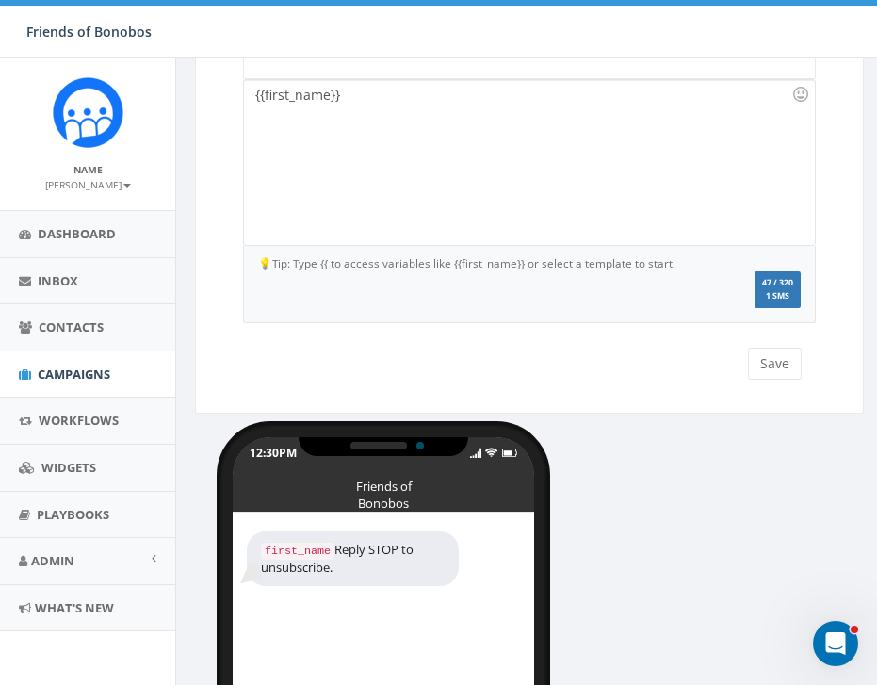
scroll to position [382, 0]
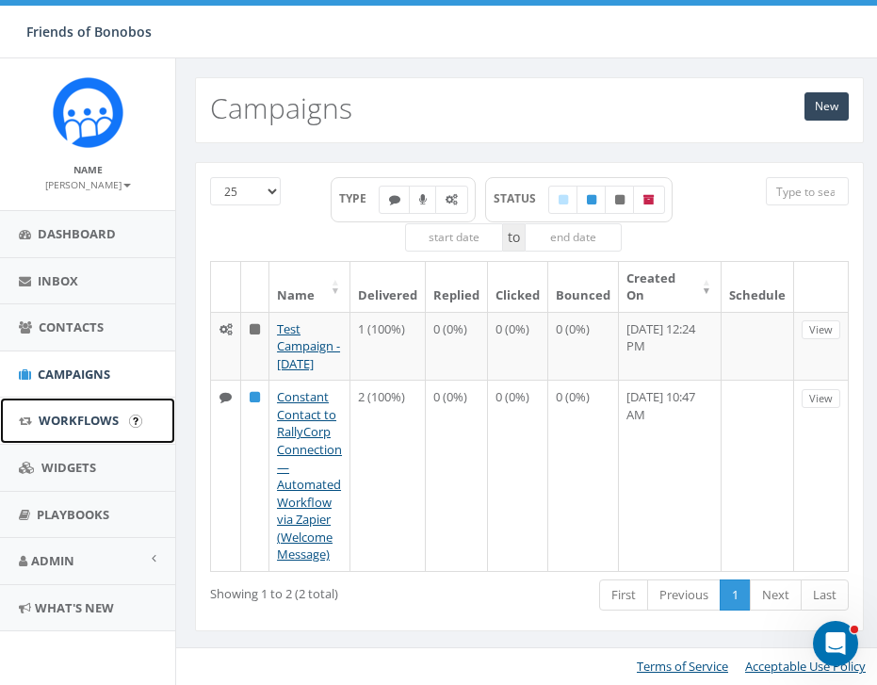
click at [75, 408] on link "Workflows" at bounding box center [87, 420] width 175 height 46
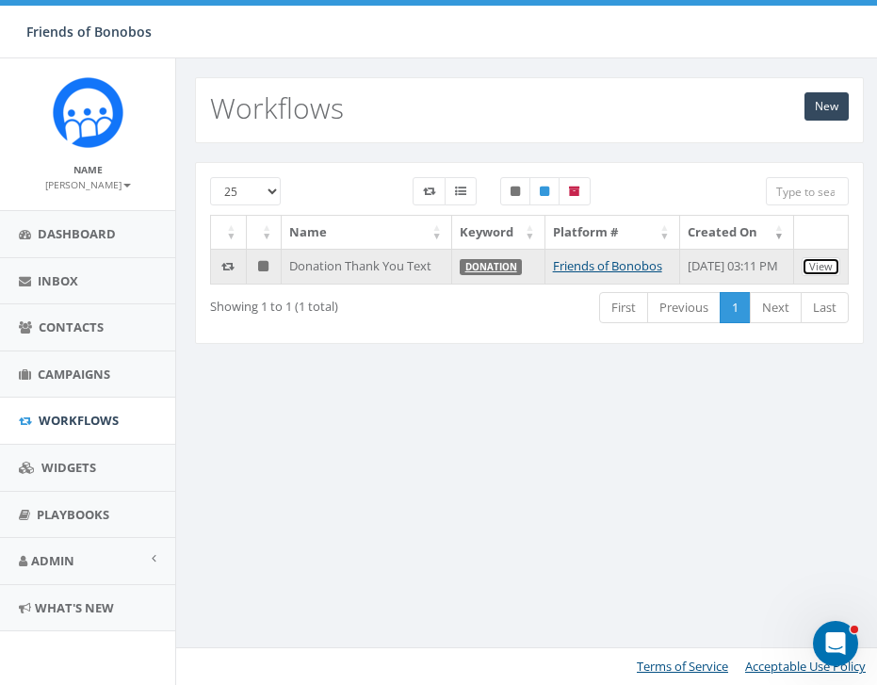
click at [810, 273] on link "View" at bounding box center [821, 267] width 39 height 20
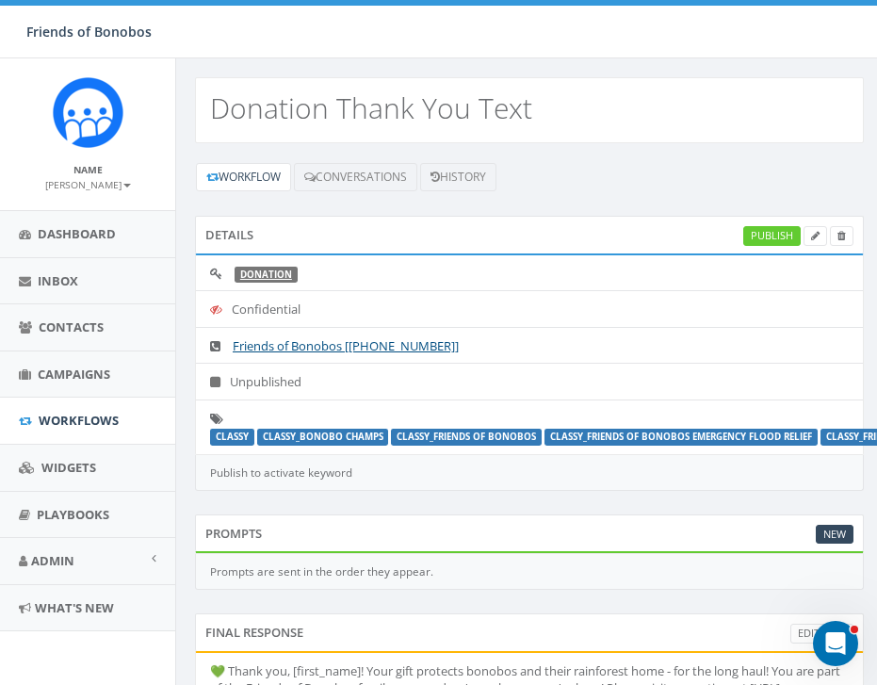
scroll to position [118, 0]
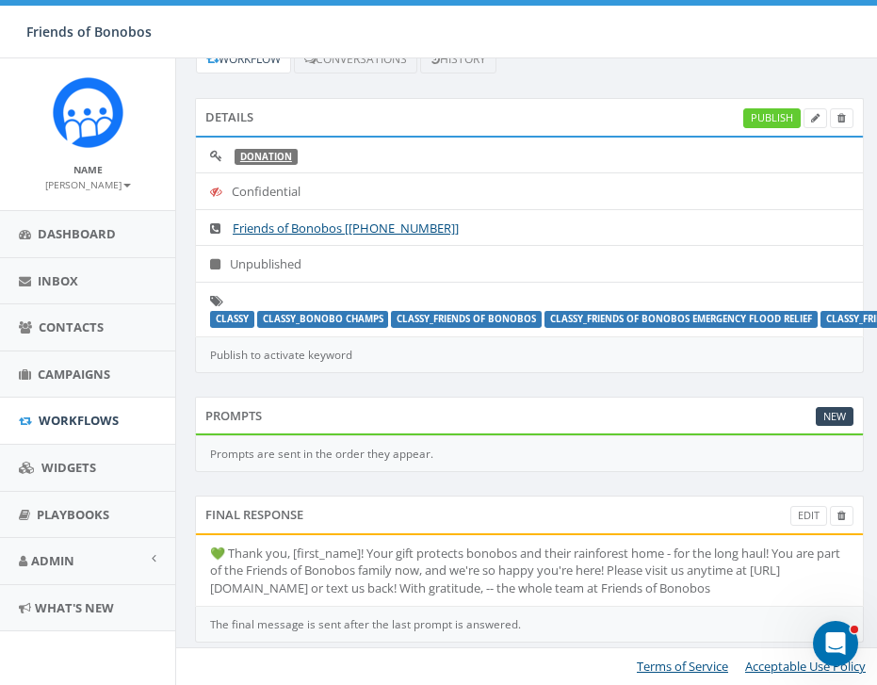
click at [491, 484] on div "Prompts New Prompts are sent in the order they appear." at bounding box center [529, 446] width 697 height 99
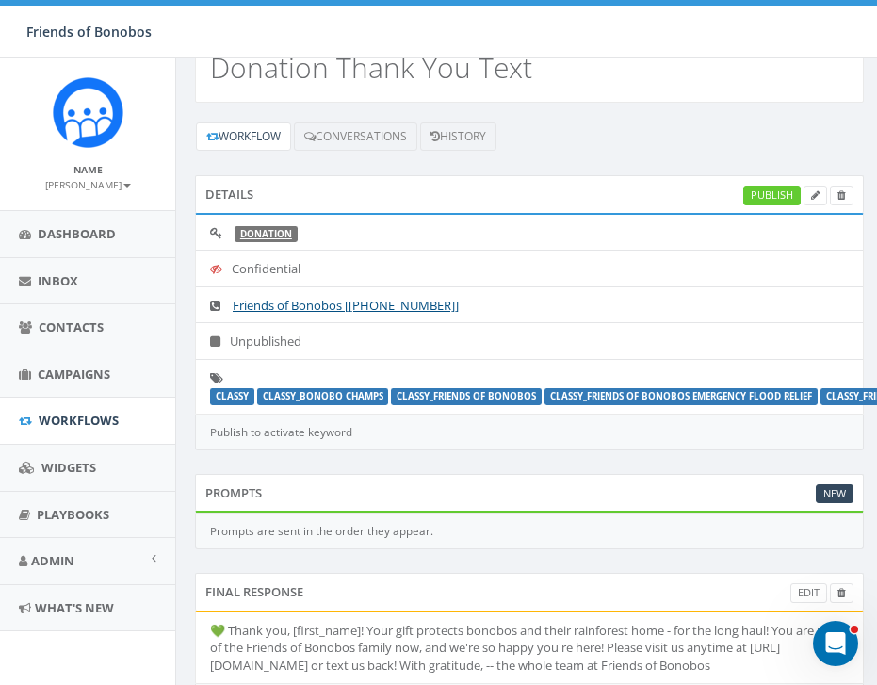
scroll to position [0, 0]
